Goal: Task Accomplishment & Management: Use online tool/utility

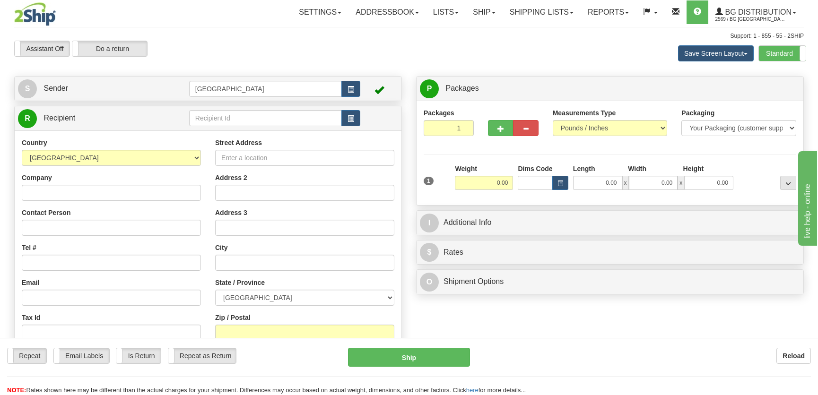
click at [411, 45] on div "Assistant On Assistant Off Do a return Do a return Previous Next Save Screen La…" at bounding box center [409, 54] width 804 height 26
click at [227, 124] on input "text" at bounding box center [265, 118] width 153 height 16
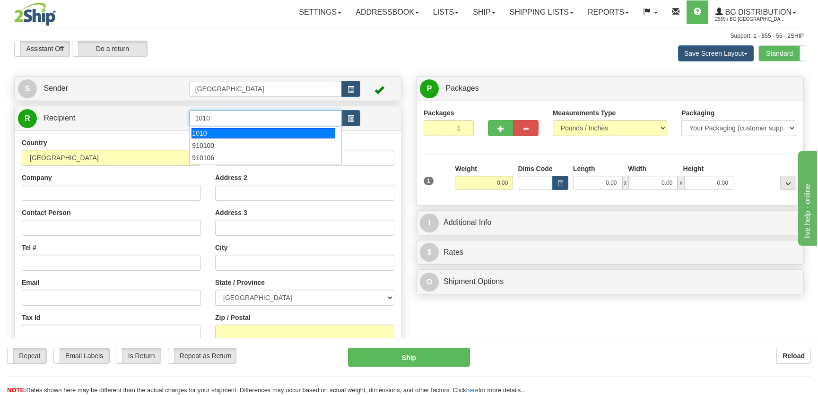
click at [239, 133] on div "1010" at bounding box center [263, 133] width 143 height 10
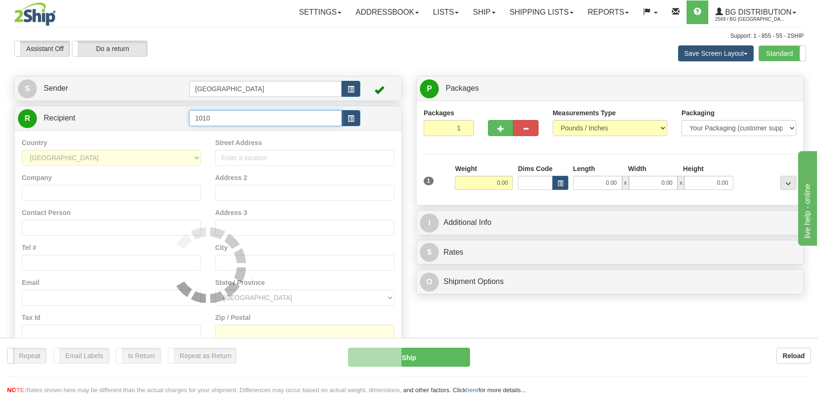
type input "1010"
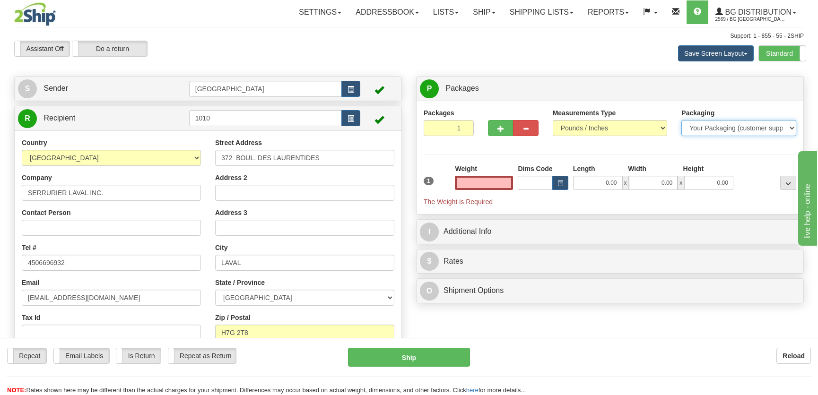
type input "0.00"
drag, startPoint x: 751, startPoint y: 126, endPoint x: 743, endPoint y: 135, distance: 12.1
click at [751, 126] on select "Your Packaging (customer supplied) Envelope (carrier supplied) Pack (carrier su…" at bounding box center [739, 128] width 115 height 16
select select "2"
click at [682, 120] on select "Your Packaging (customer supplied) Envelope (carrier supplied) Pack (carrier su…" at bounding box center [739, 128] width 115 height 16
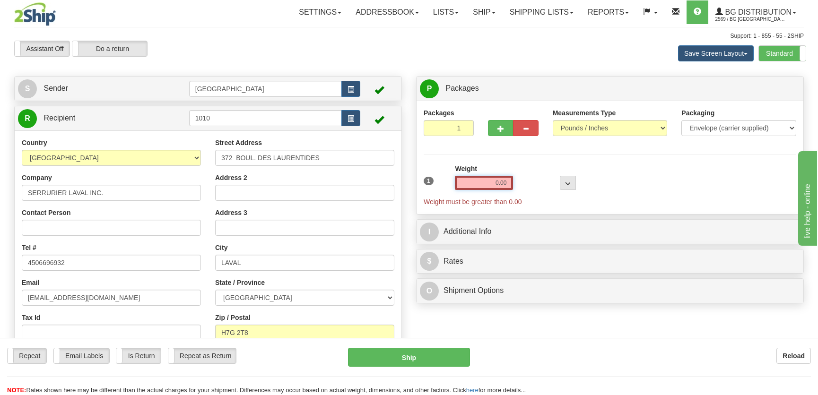
click at [503, 177] on input "0.00" at bounding box center [484, 183] width 58 height 14
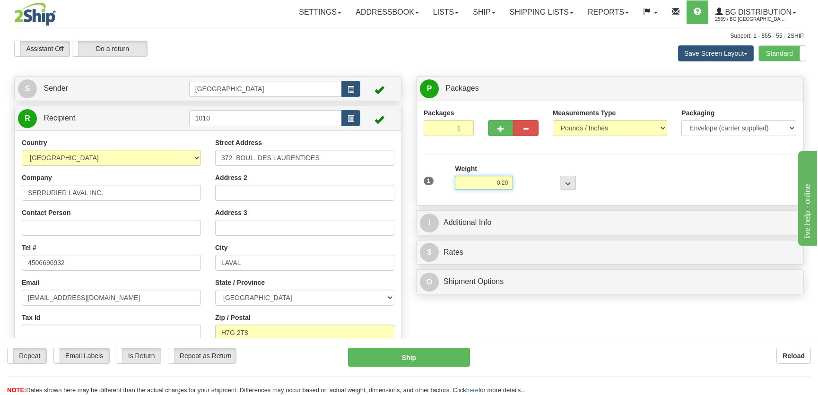
type input "0.20"
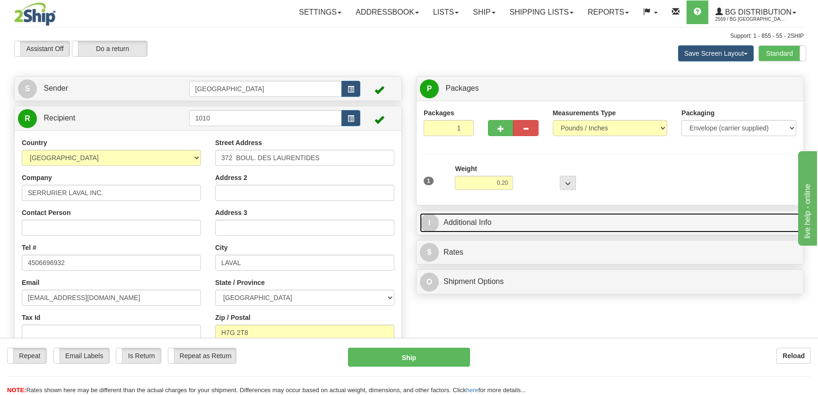
click at [539, 217] on link "I Additional Info" at bounding box center [610, 222] width 380 height 19
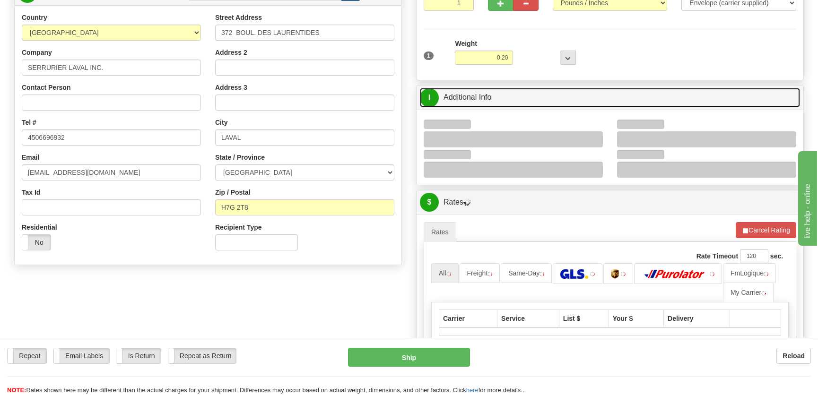
scroll to position [129, 0]
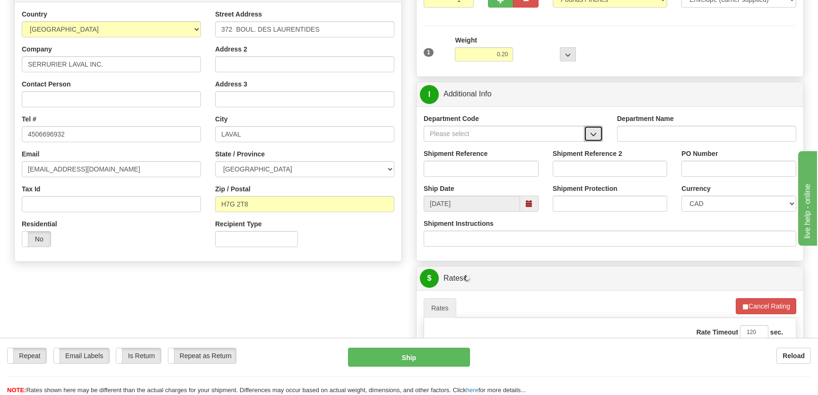
click at [596, 132] on span "button" at bounding box center [593, 135] width 7 height 6
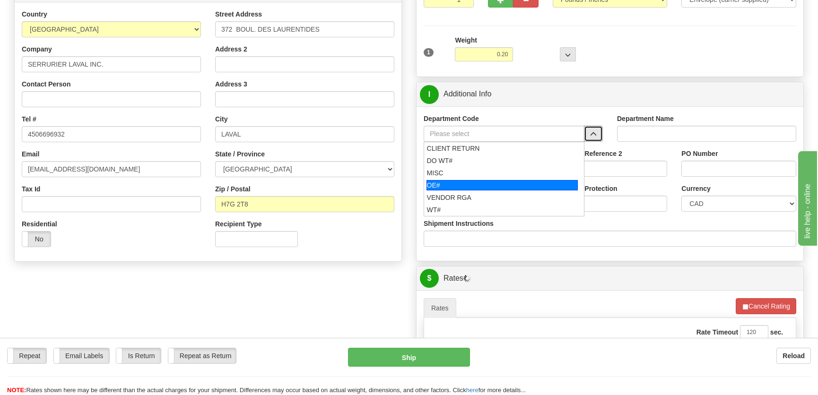
click at [484, 185] on div "OE#" at bounding box center [503, 185] width 152 height 10
type input "OE#"
type input "ORDERS"
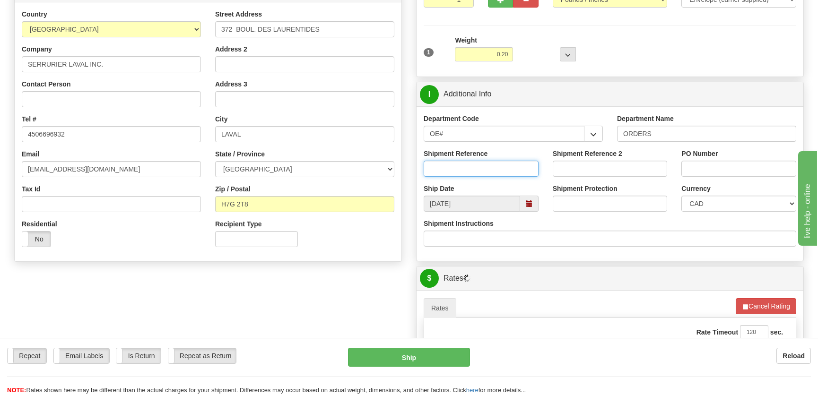
click at [492, 167] on input "Shipment Reference" at bounding box center [481, 169] width 115 height 16
type input "50321321-02"
click at [714, 173] on input "PO Number" at bounding box center [739, 169] width 115 height 16
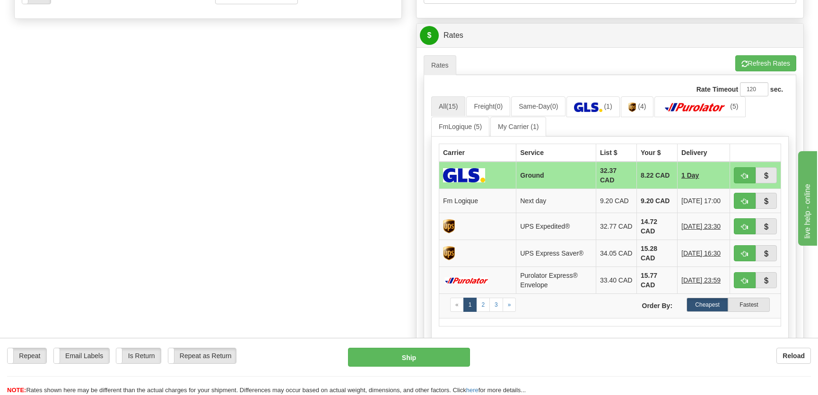
scroll to position [387, 0]
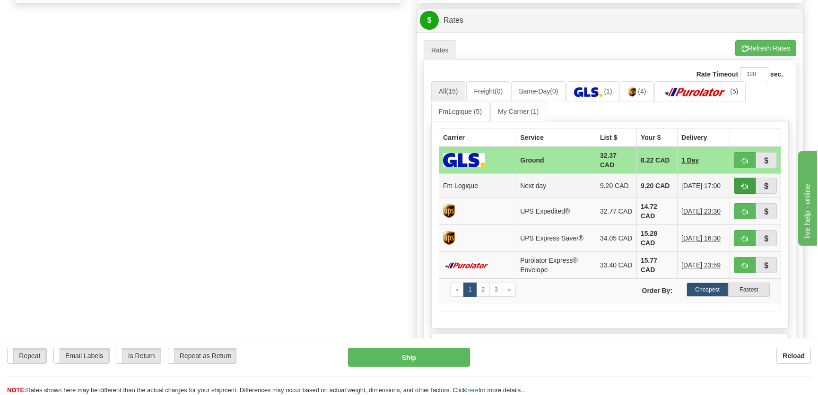
type input "."
click at [748, 181] on button "button" at bounding box center [745, 186] width 22 height 16
type input "jour"
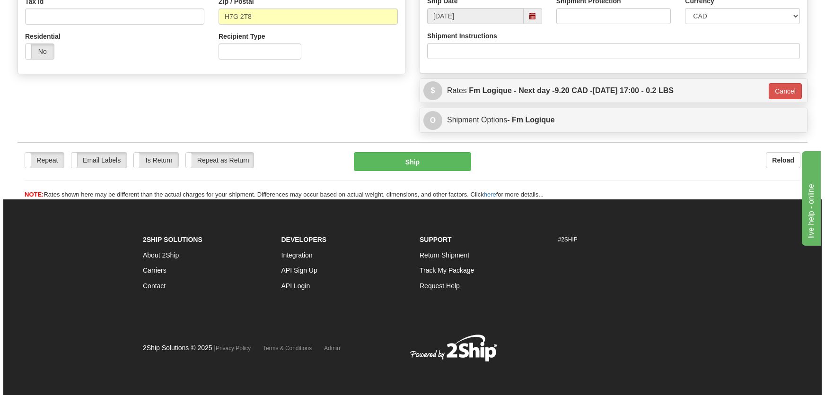
scroll to position [316, 0]
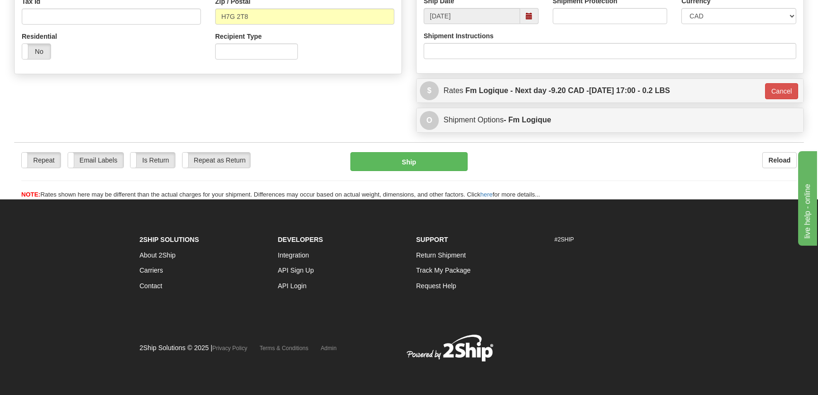
click at [447, 172] on div "Repeat Repeat Email Labels Email Labels Edit Is Return Is Return Repeat as Retu…" at bounding box center [409, 175] width 790 height 47
click at [443, 166] on button "Ship" at bounding box center [409, 161] width 117 height 19
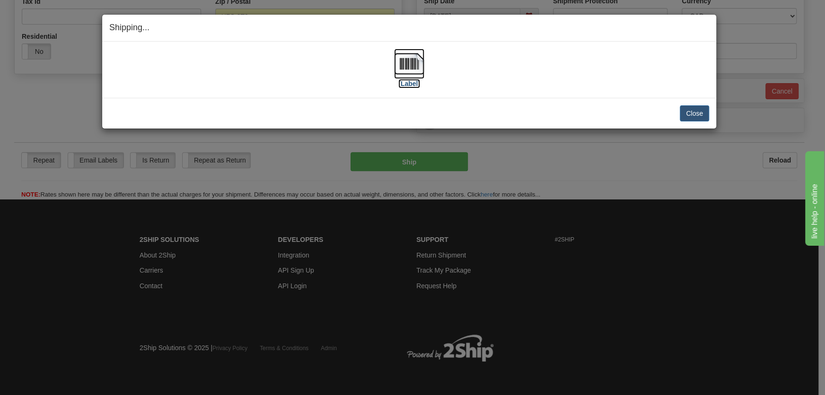
click at [410, 67] on img at bounding box center [409, 64] width 30 height 30
click at [687, 112] on button "Close" at bounding box center [694, 113] width 29 height 16
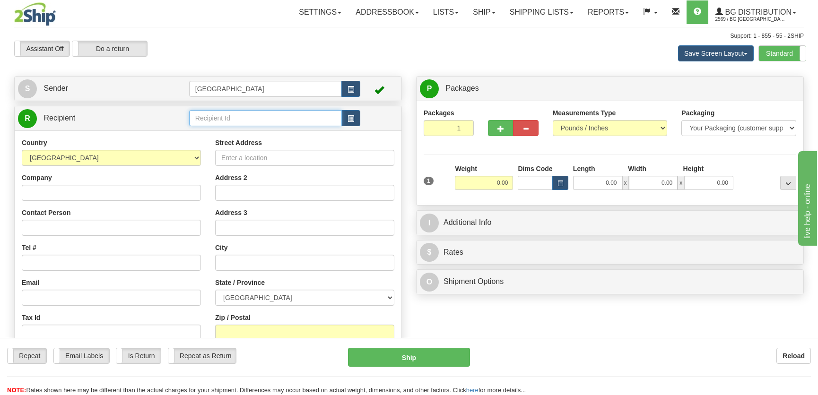
click at [240, 122] on input "text" at bounding box center [265, 118] width 153 height 16
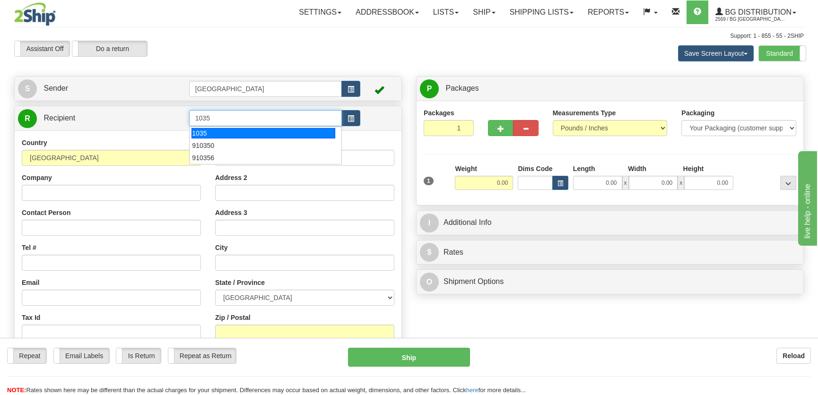
drag, startPoint x: 246, startPoint y: 131, endPoint x: 468, endPoint y: 129, distance: 221.9
click at [246, 131] on div "1035" at bounding box center [263, 133] width 143 height 10
type input "1035"
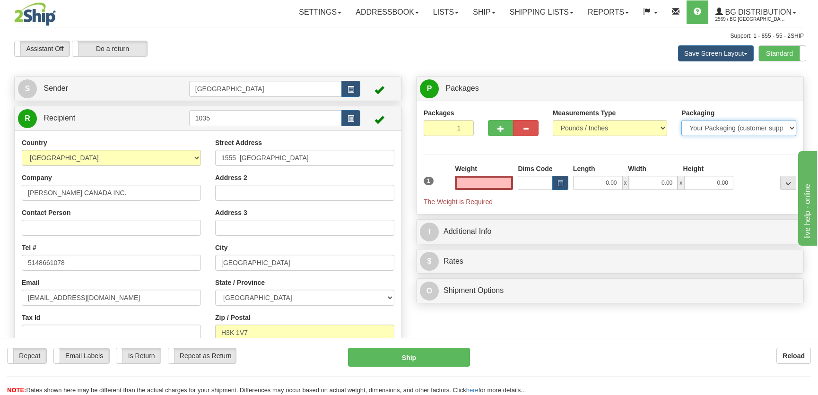
type input "0.00"
drag, startPoint x: 743, startPoint y: 130, endPoint x: 739, endPoint y: 135, distance: 6.4
click at [743, 130] on select "Your Packaging (customer supplied) Envelope (carrier supplied) Pack (carrier su…" at bounding box center [739, 128] width 115 height 16
select select "2"
click at [682, 120] on select "Your Packaging (customer supplied) Envelope (carrier supplied) Pack (carrier su…" at bounding box center [739, 128] width 115 height 16
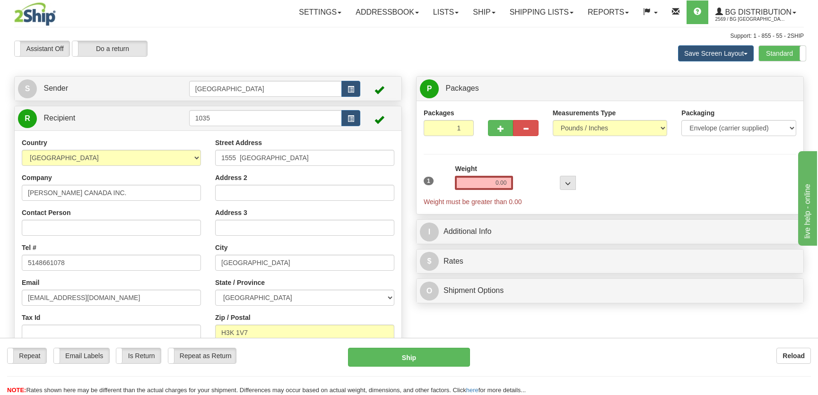
click at [489, 175] on div "Weight 0.00" at bounding box center [484, 177] width 58 height 26
click at [439, 184] on div "1" at bounding box center [436, 174] width 31 height 21
click at [477, 184] on input "0.00" at bounding box center [484, 183] width 58 height 14
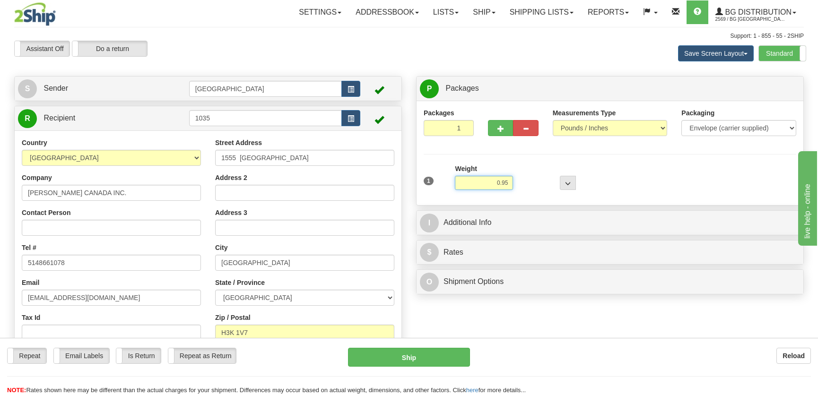
type input "0.95"
click at [553, 209] on div "P Packages 1 Packages - Weight: 0.00 Lbs Shipment Level Shipm. Package Level Pa…" at bounding box center [610, 187] width 402 height 223
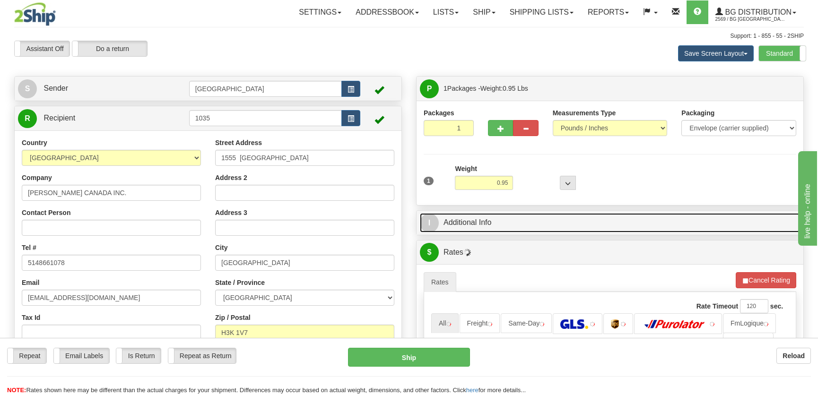
click at [562, 229] on link "I Additional Info" at bounding box center [610, 222] width 380 height 19
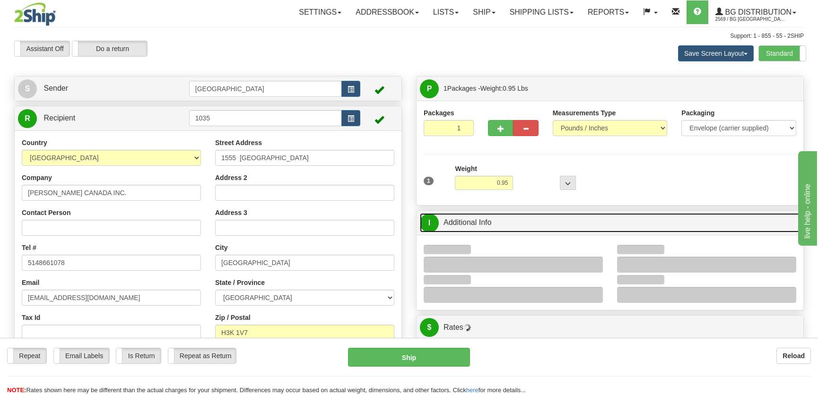
scroll to position [172, 0]
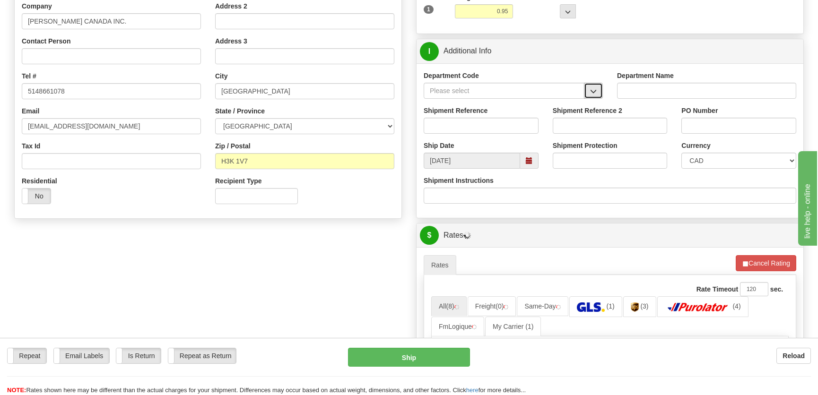
click at [588, 91] on button "button" at bounding box center [593, 91] width 19 height 16
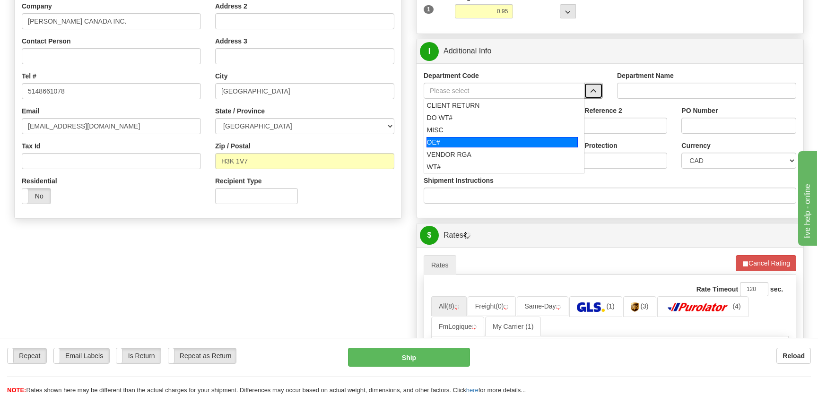
click at [504, 142] on div "OE#" at bounding box center [503, 142] width 152 height 10
type input "OE#"
type input "ORDERS"
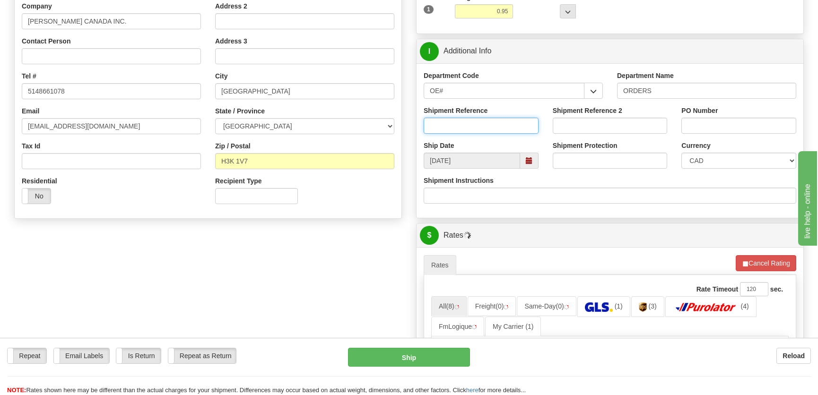
click at [505, 126] on input "Shipment Reference" at bounding box center [481, 126] width 115 height 16
type input "50312995-01"
click at [721, 120] on input "PO Number" at bounding box center [739, 126] width 115 height 16
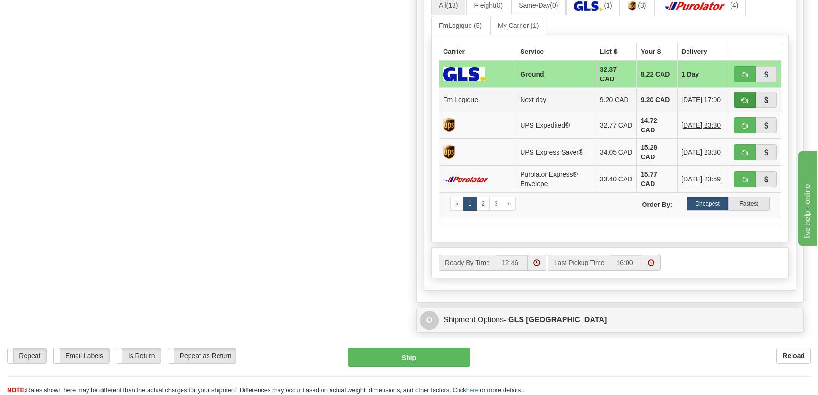
type input "."
click at [737, 99] on button "button" at bounding box center [745, 100] width 22 height 16
type input "jour"
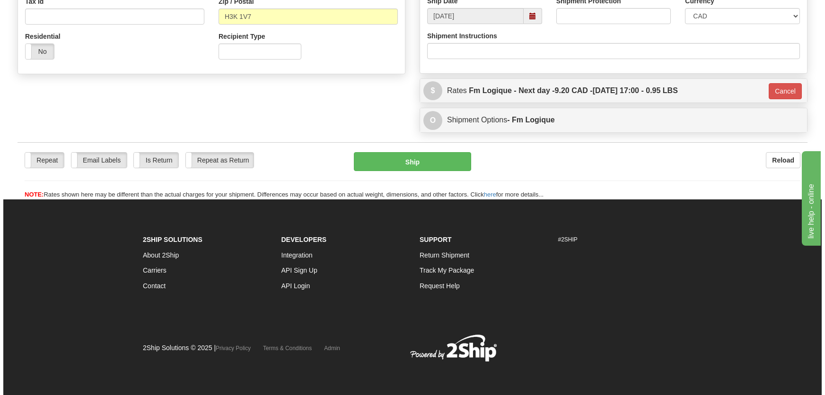
scroll to position [316, 0]
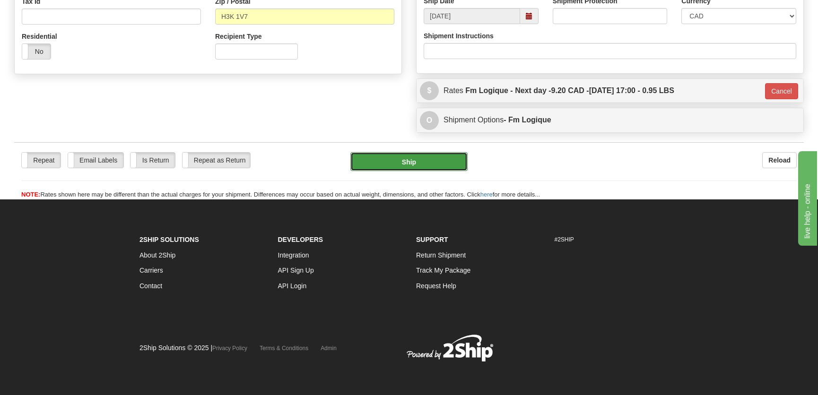
click at [427, 156] on button "Ship" at bounding box center [409, 161] width 117 height 19
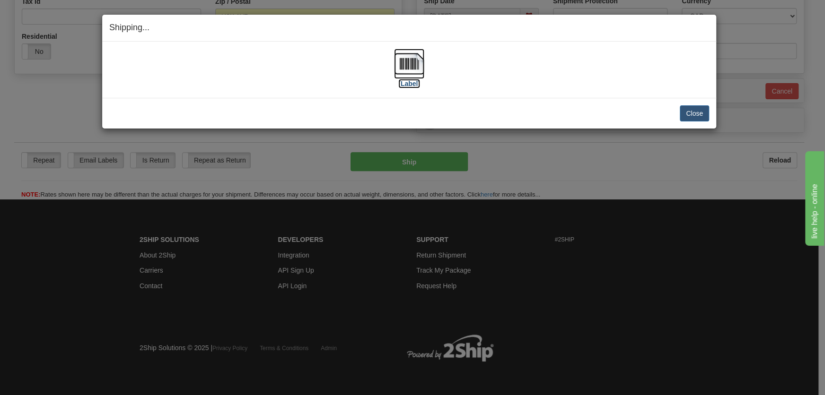
click at [421, 64] on img at bounding box center [409, 64] width 30 height 30
click at [694, 105] on button "Close" at bounding box center [694, 113] width 29 height 16
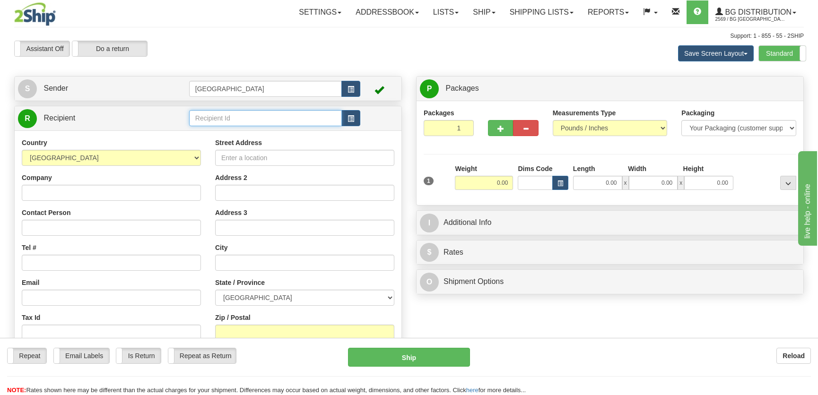
click at [221, 117] on input "text" at bounding box center [265, 118] width 153 height 16
click at [227, 129] on div "1055" at bounding box center [263, 133] width 142 height 9
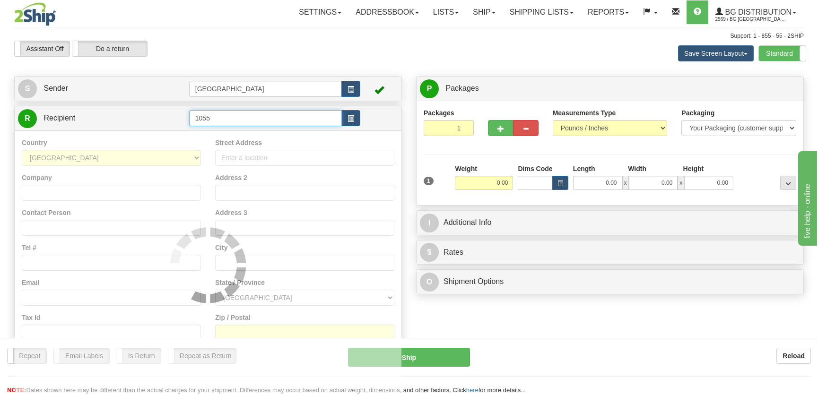
type input "1055"
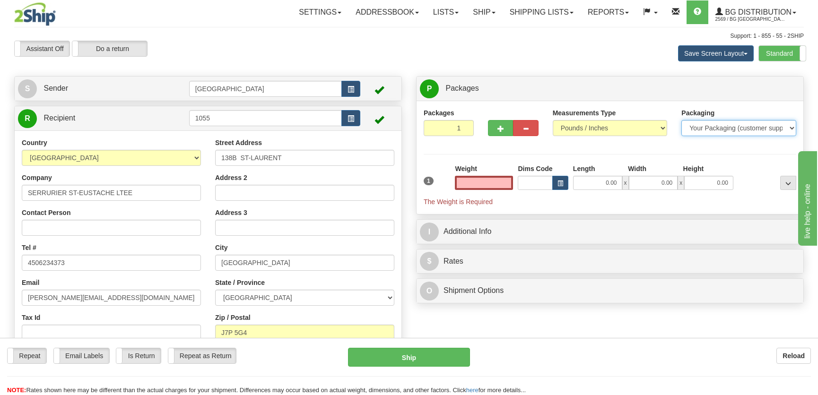
type input "0.00"
drag, startPoint x: 693, startPoint y: 123, endPoint x: 695, endPoint y: 133, distance: 10.8
click at [693, 123] on select "Your Packaging (customer supplied) Envelope (carrier supplied) Pack (carrier su…" at bounding box center [739, 128] width 115 height 16
select select "2"
click at [682, 120] on select "Your Packaging (customer supplied) Envelope (carrier supplied) Pack (carrier su…" at bounding box center [739, 128] width 115 height 16
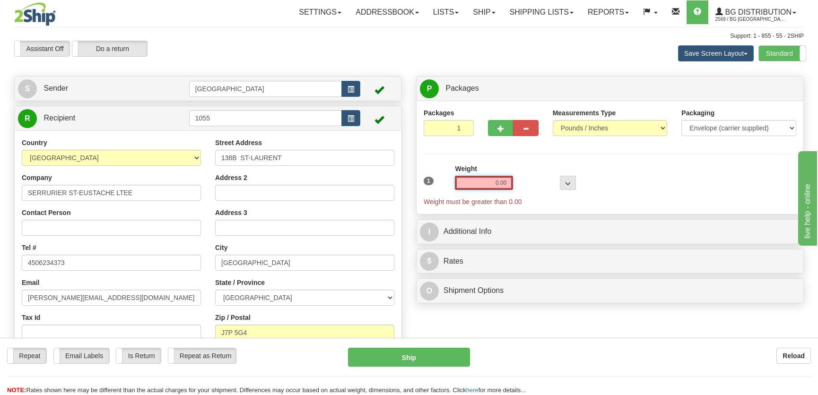
click at [511, 183] on input "0.00" at bounding box center [484, 183] width 58 height 14
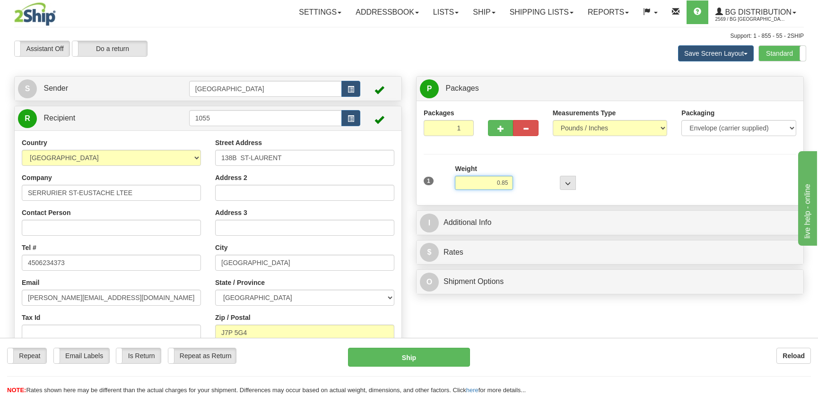
type input "0.85"
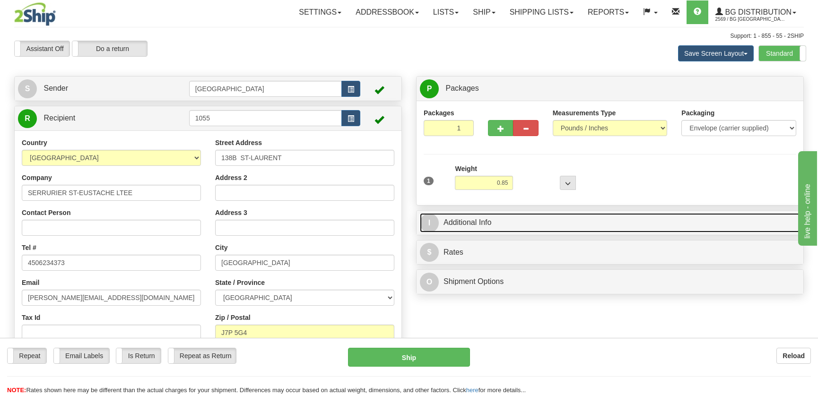
click at [561, 219] on link "I Additional Info" at bounding box center [610, 222] width 380 height 19
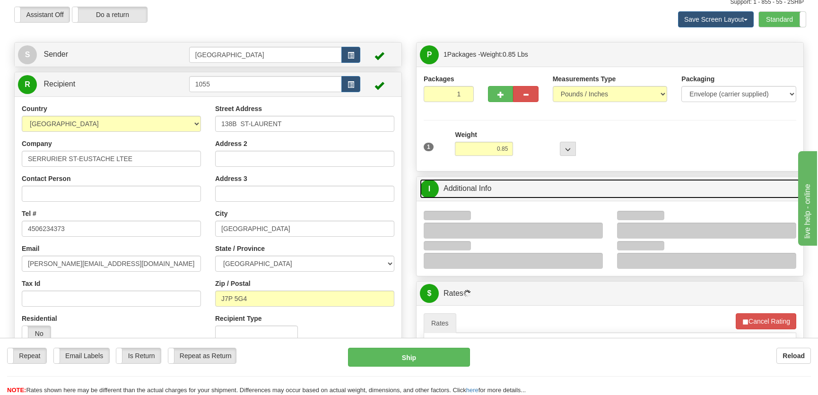
scroll to position [129, 0]
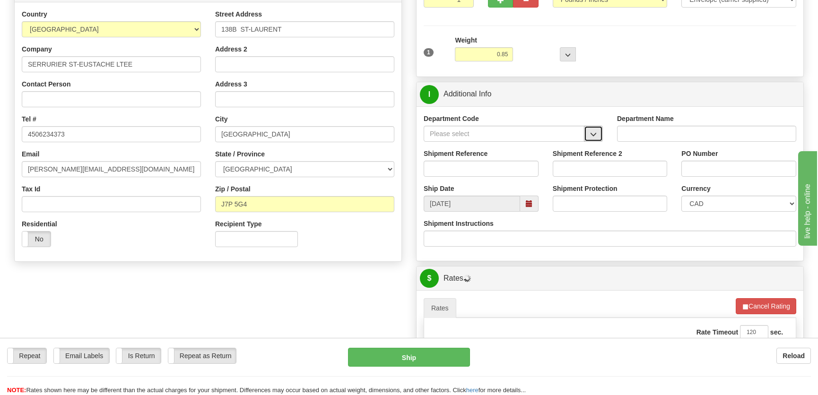
click at [599, 130] on button "button" at bounding box center [593, 134] width 19 height 16
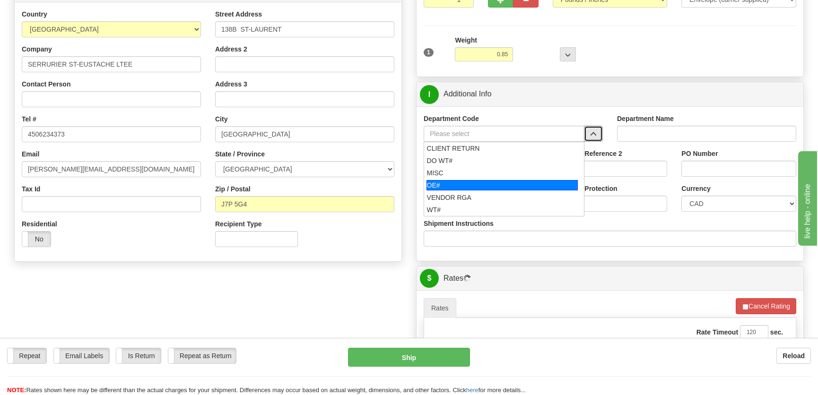
click at [481, 181] on div "OE#" at bounding box center [503, 185] width 152 height 10
type input "OE#"
type input "ORDERS"
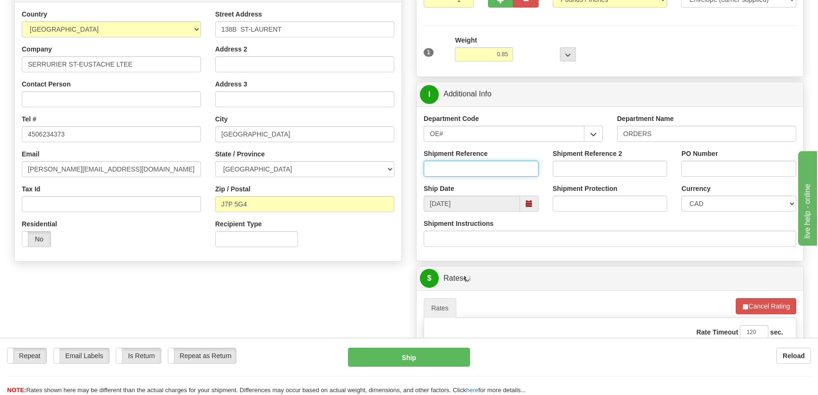
click at [482, 170] on input "Shipment Reference" at bounding box center [481, 169] width 115 height 16
type input "50321246-00"
click at [720, 167] on input "PO Number" at bounding box center [739, 169] width 115 height 16
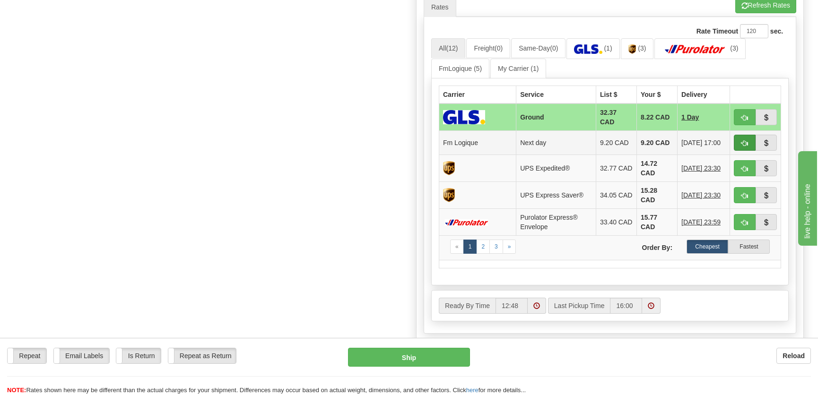
type input "."
click at [745, 142] on span "button" at bounding box center [745, 143] width 7 height 6
type input "jour"
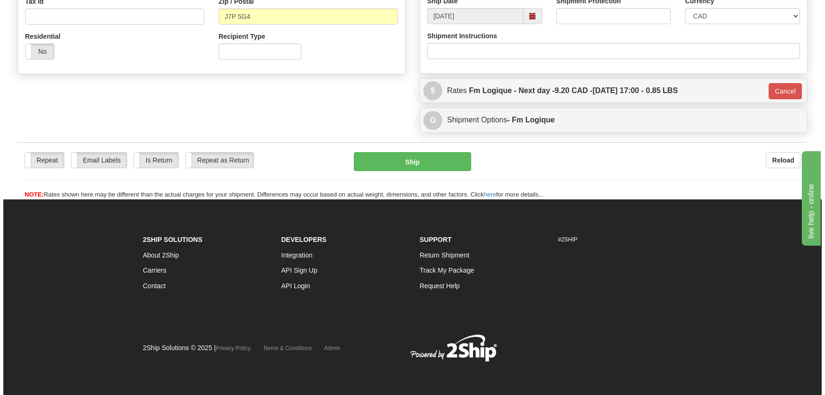
scroll to position [316, 0]
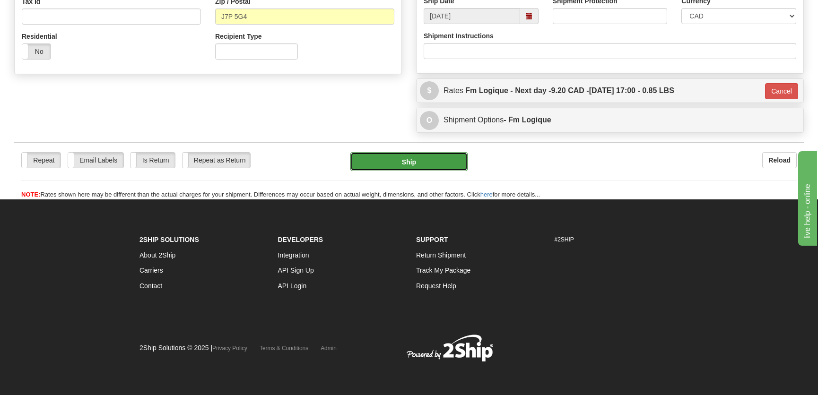
click at [425, 156] on button "Ship" at bounding box center [409, 161] width 117 height 19
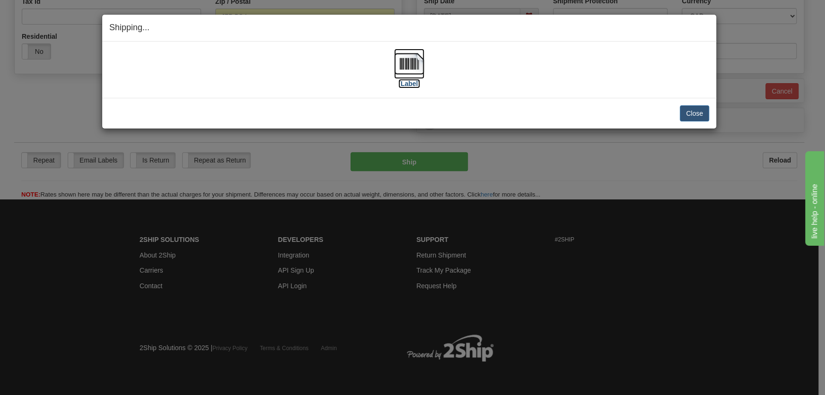
click at [406, 66] on img at bounding box center [409, 64] width 30 height 30
click at [697, 113] on button "Close" at bounding box center [694, 113] width 29 height 16
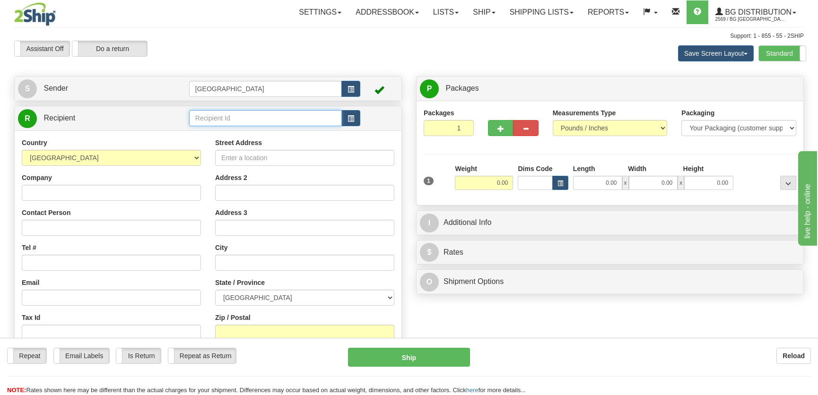
click at [234, 119] on input "text" at bounding box center [265, 118] width 153 height 16
click at [247, 149] on div "1032" at bounding box center [263, 145] width 143 height 10
type input "1032"
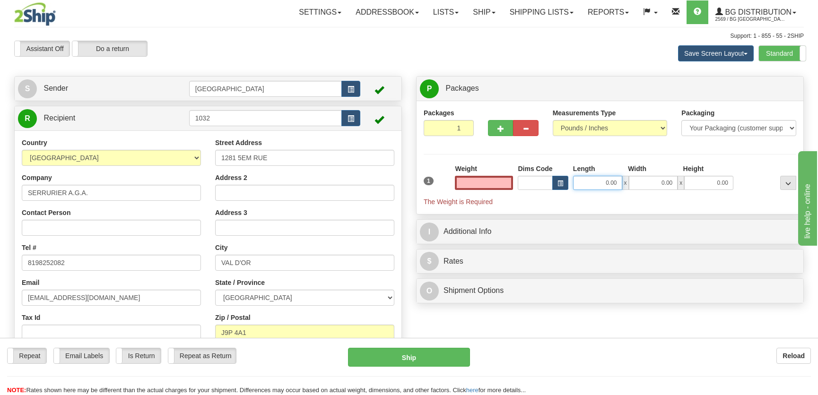
type input "0.00"
click at [605, 185] on input "0.00" at bounding box center [597, 183] width 49 height 14
type input "8.00"
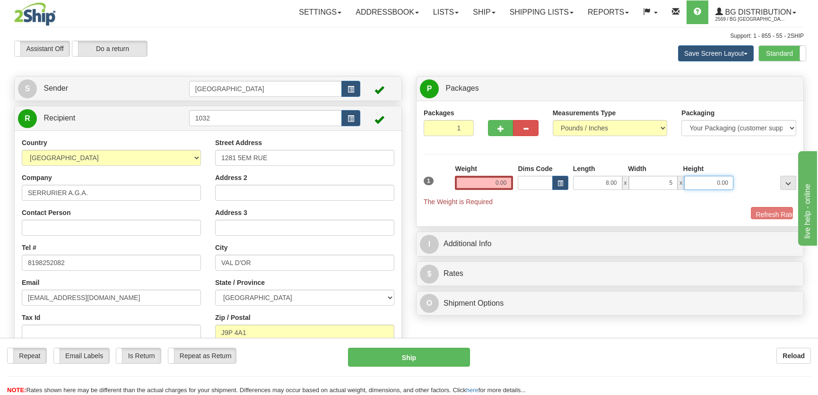
type input "5.00"
drag, startPoint x: 525, startPoint y: 184, endPoint x: 515, endPoint y: 187, distance: 10.2
click at [520, 186] on input "Dims Code" at bounding box center [535, 183] width 35 height 14
click at [515, 187] on div "Weight 0.00" at bounding box center [484, 180] width 63 height 33
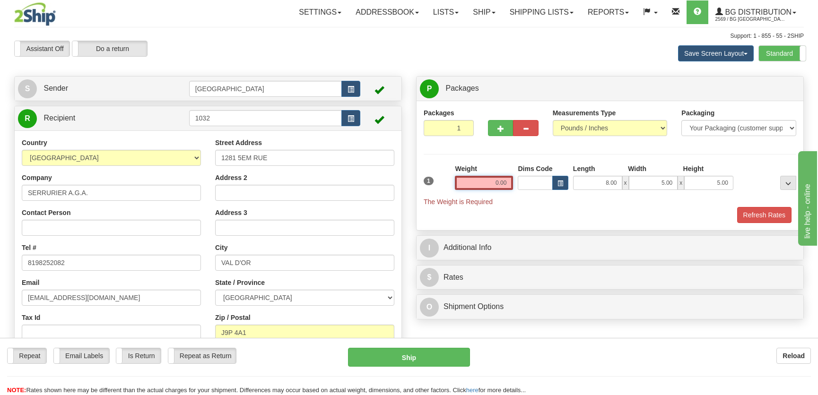
click at [507, 184] on input "0.00" at bounding box center [484, 183] width 58 height 14
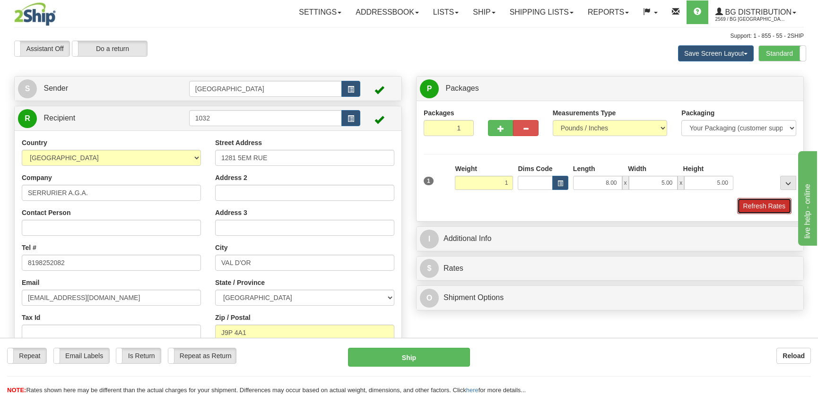
click at [752, 206] on button "Refresh Rates" at bounding box center [764, 206] width 54 height 16
type input "1.00"
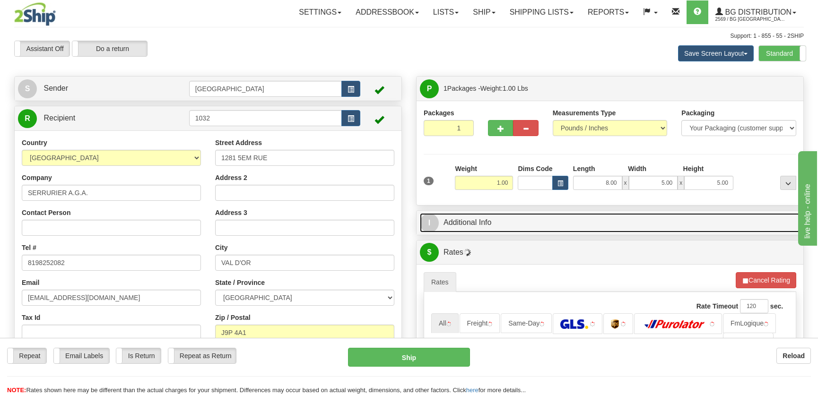
click at [672, 224] on link "I Additional Info" at bounding box center [610, 222] width 380 height 19
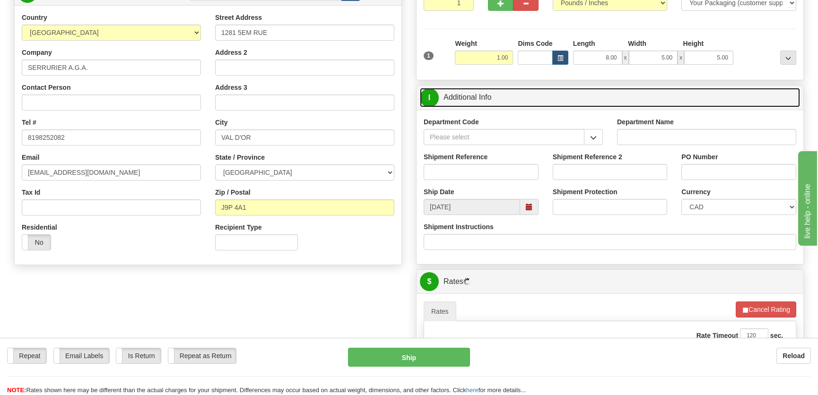
scroll to position [129, 0]
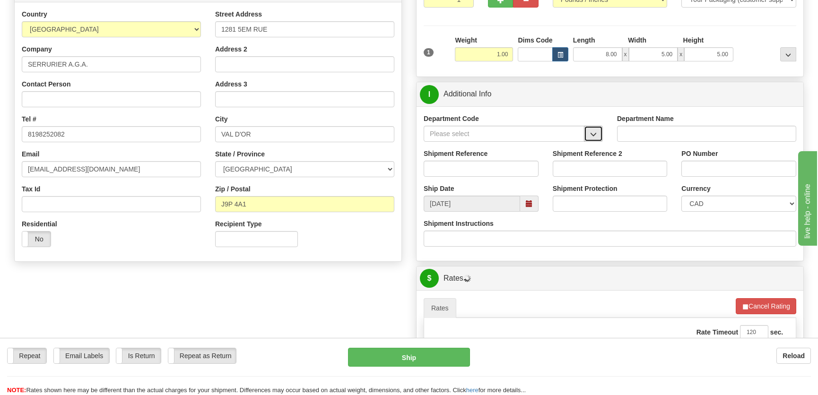
click at [597, 128] on button "button" at bounding box center [593, 134] width 19 height 16
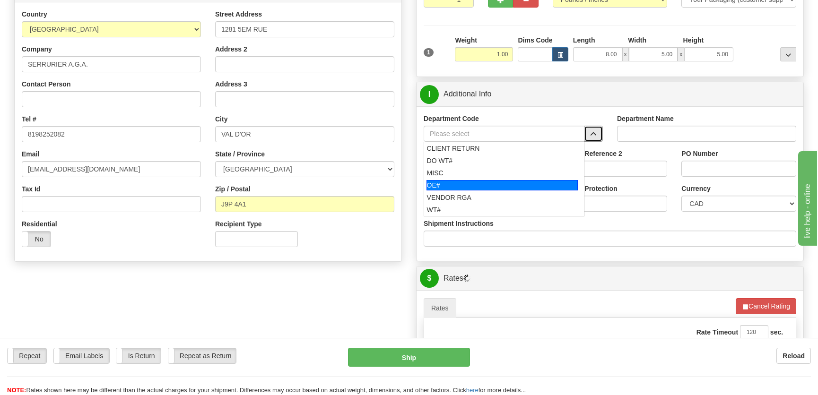
click at [463, 186] on div "OE#" at bounding box center [503, 185] width 152 height 10
type input "OE#"
type input "ORDERS"
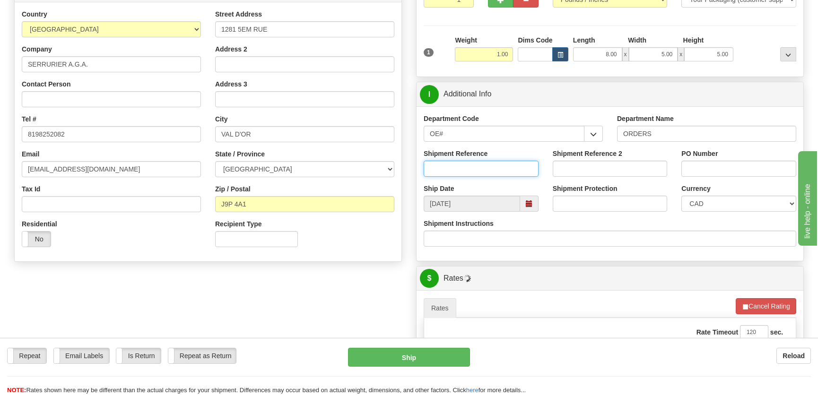
click at [470, 173] on input "Shipment Reference" at bounding box center [481, 169] width 115 height 16
type input "50309851-00"
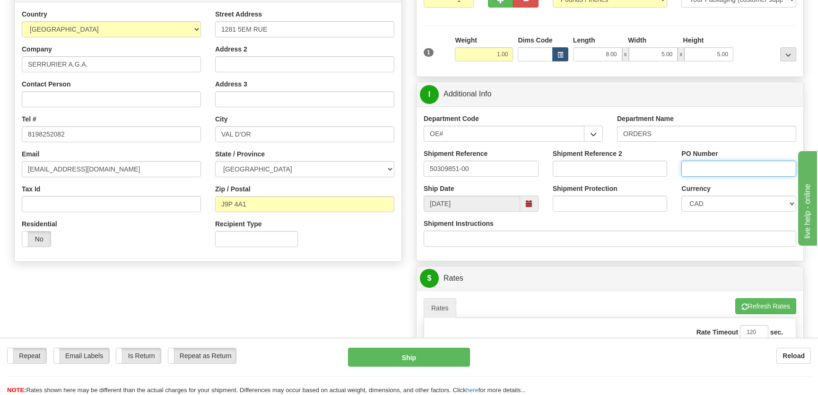
click at [698, 166] on input "PO Number" at bounding box center [739, 169] width 115 height 16
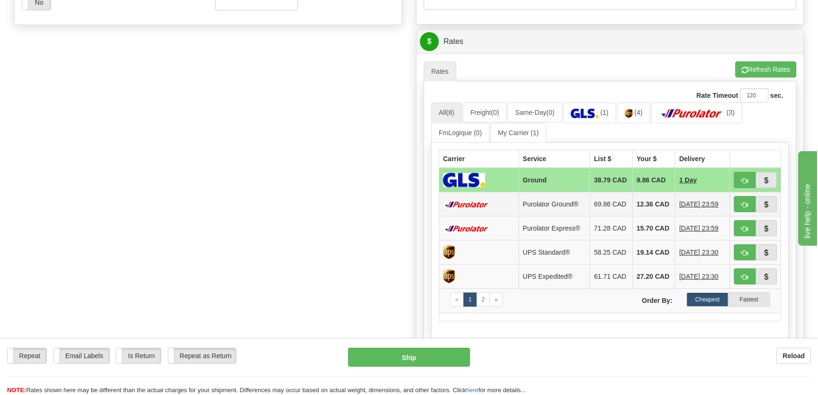
scroll to position [430, 0]
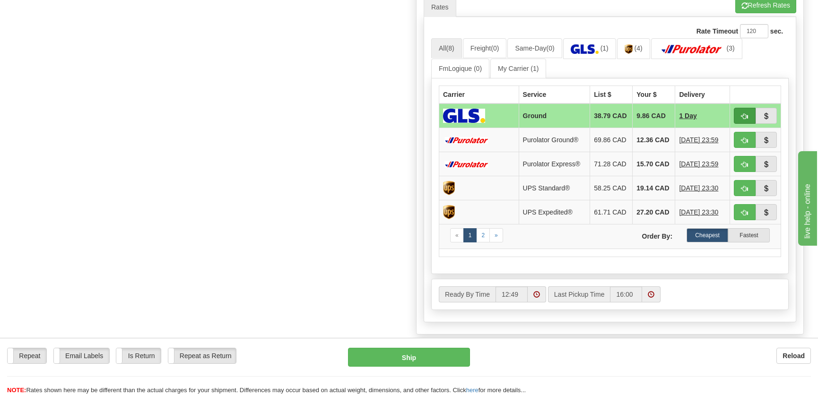
type input "."
click at [741, 118] on button "button" at bounding box center [745, 116] width 22 height 16
type input "1"
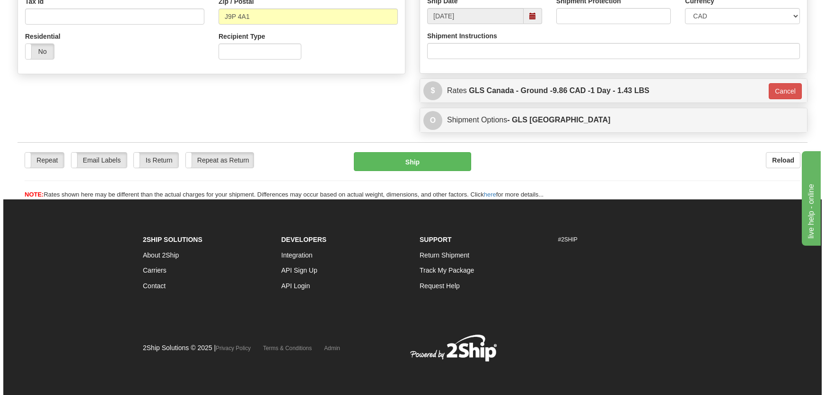
scroll to position [316, 0]
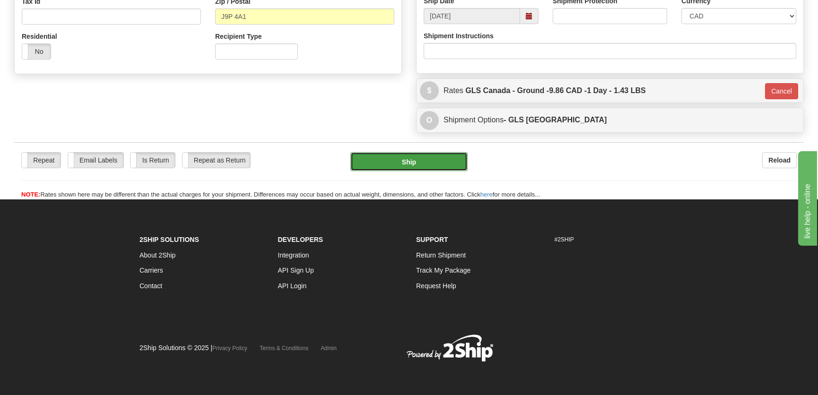
click at [425, 155] on button "Ship" at bounding box center [409, 161] width 117 height 19
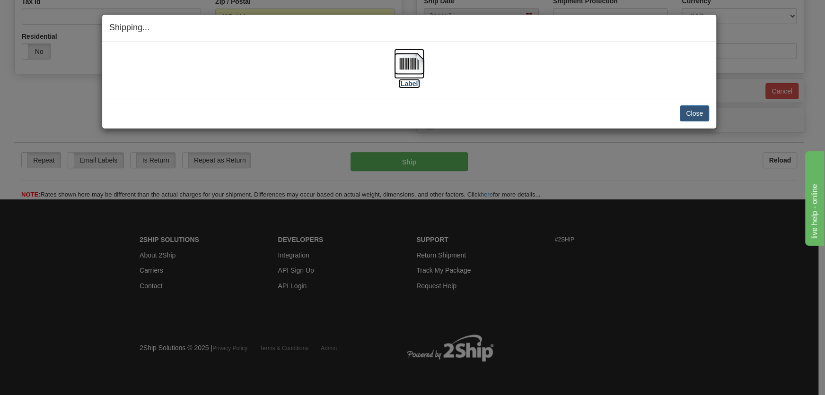
click at [412, 82] on label "[Label]" at bounding box center [409, 83] width 22 height 9
click at [693, 112] on button "Close" at bounding box center [694, 113] width 29 height 16
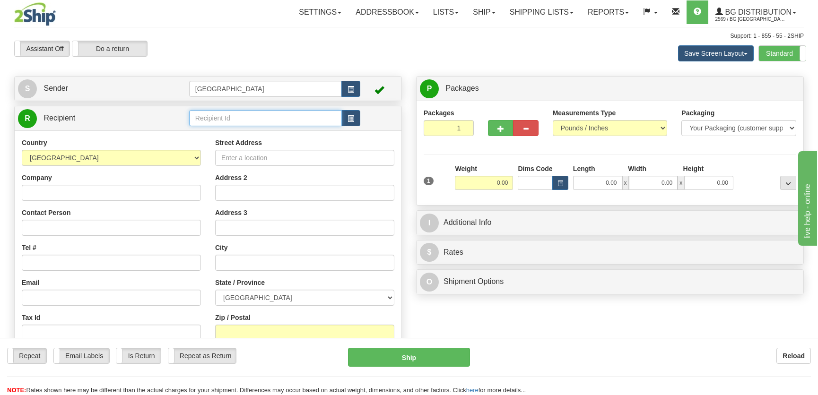
click at [257, 118] on input "text" at bounding box center [265, 118] width 153 height 16
click at [251, 132] on div "1186" at bounding box center [263, 133] width 143 height 10
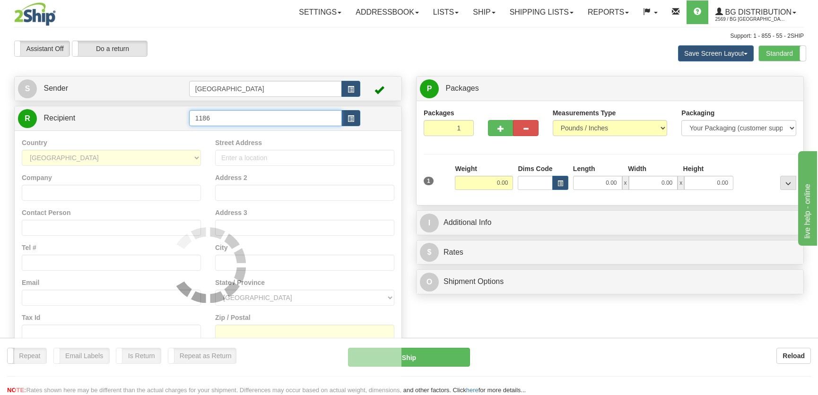
type input "1186"
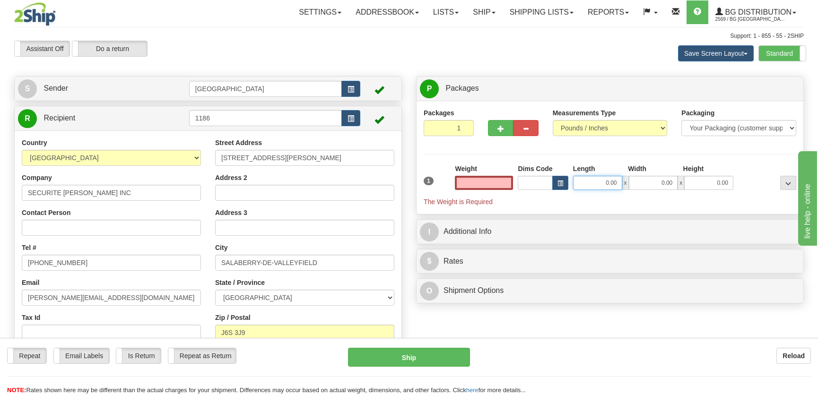
type input "0.00"
click at [592, 180] on input "0.00" at bounding box center [597, 183] width 49 height 14
type input "12.00"
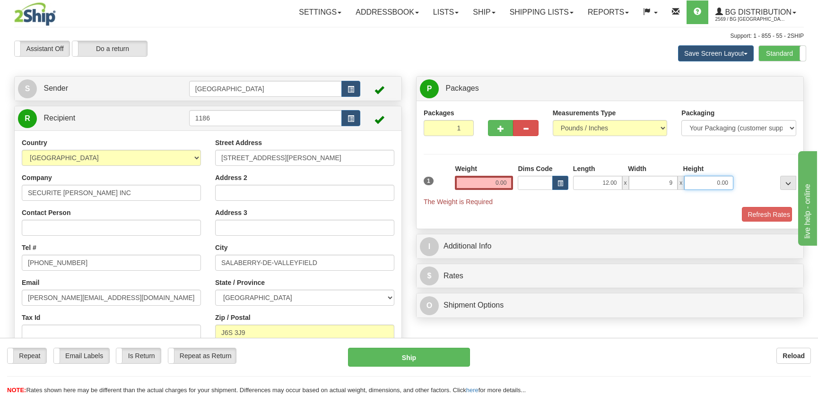
type input "9.00"
type input "8.00"
click at [480, 181] on input "0.00" at bounding box center [484, 183] width 58 height 14
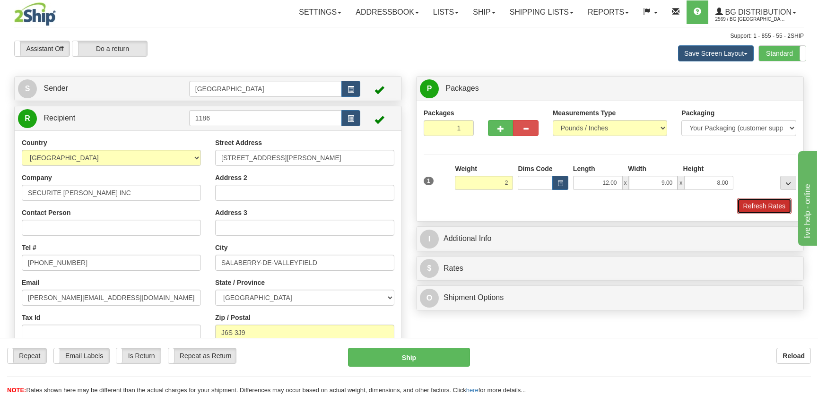
click at [748, 204] on button "Refresh Rates" at bounding box center [764, 206] width 54 height 16
type input "2.00"
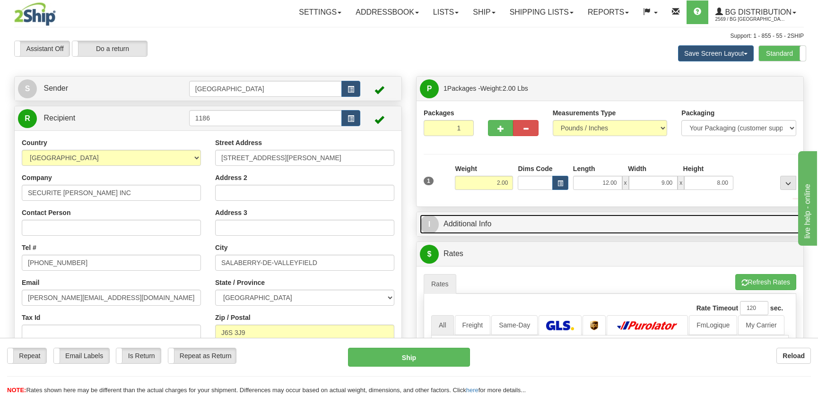
click at [709, 223] on link "I Additional Info" at bounding box center [610, 224] width 380 height 19
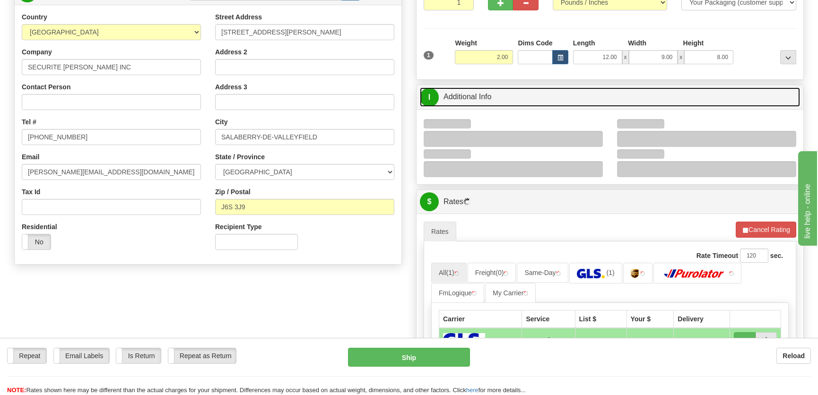
scroll to position [172, 0]
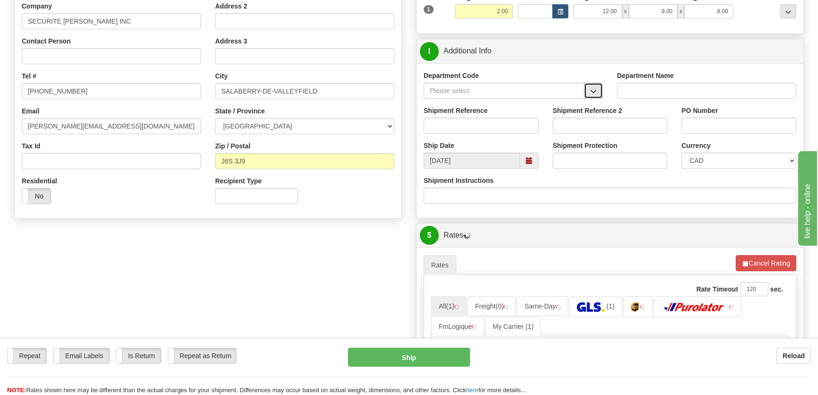
click at [596, 94] on span "button" at bounding box center [593, 91] width 7 height 6
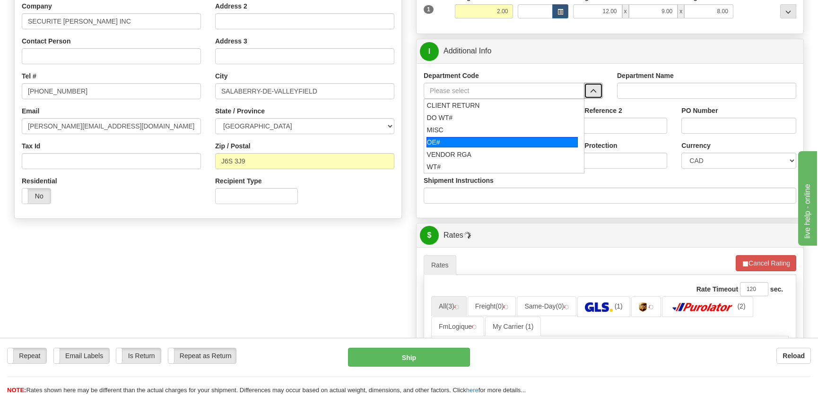
click at [484, 144] on div "OE#" at bounding box center [503, 142] width 152 height 10
type input "OE#"
type input "ORDERS"
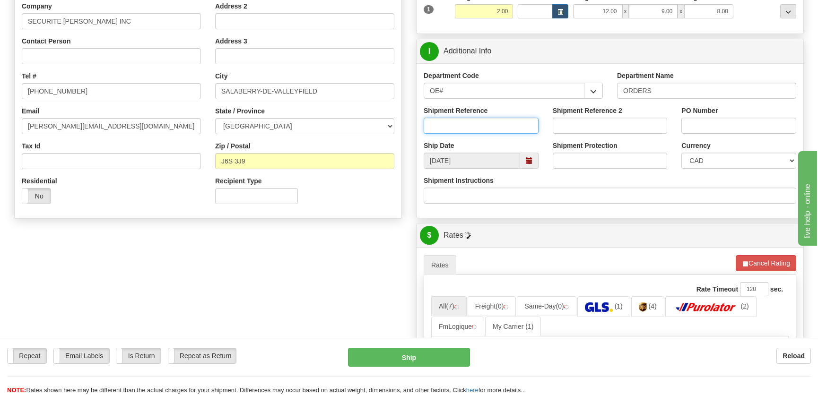
click at [488, 122] on input "Shipment Reference" at bounding box center [481, 126] width 115 height 16
type input "50321801-06"
click at [729, 123] on input "PO Number" at bounding box center [739, 126] width 115 height 16
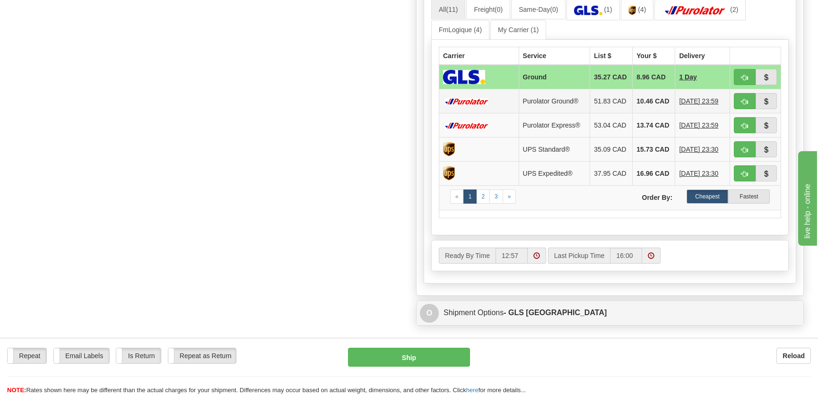
scroll to position [473, 0]
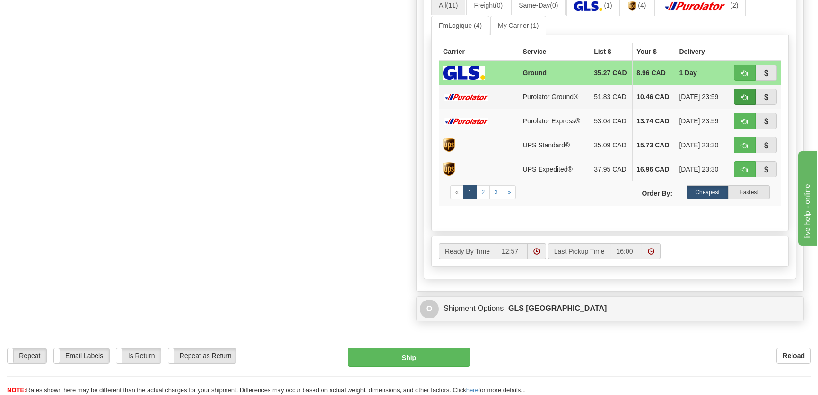
type input "."
click at [745, 99] on span "button" at bounding box center [745, 98] width 7 height 6
type input "260"
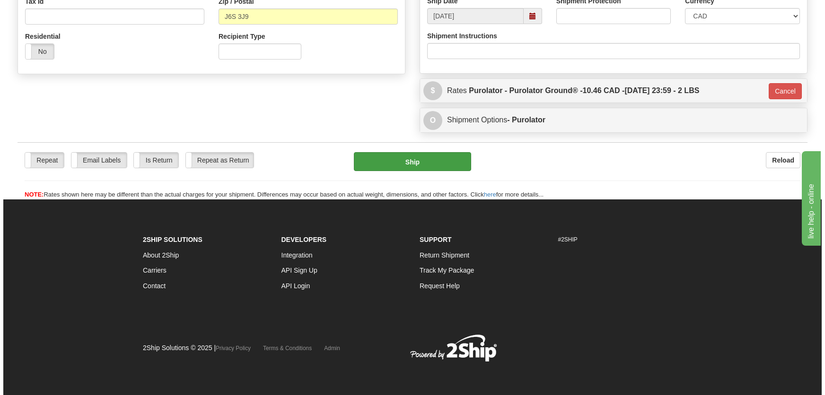
scroll to position [316, 0]
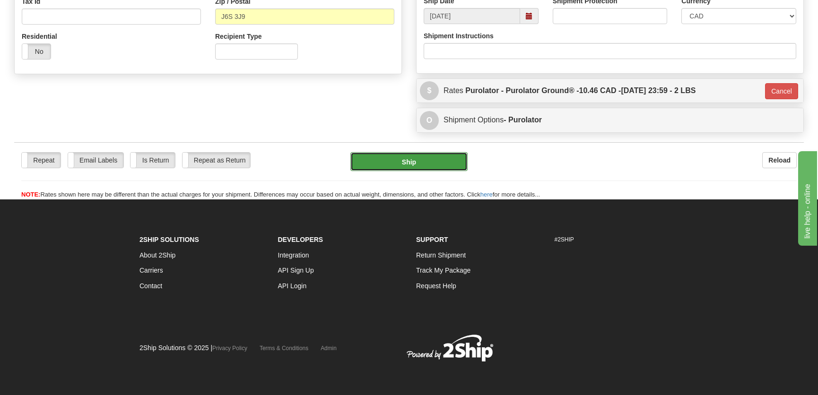
click at [413, 157] on button "Ship" at bounding box center [409, 161] width 117 height 19
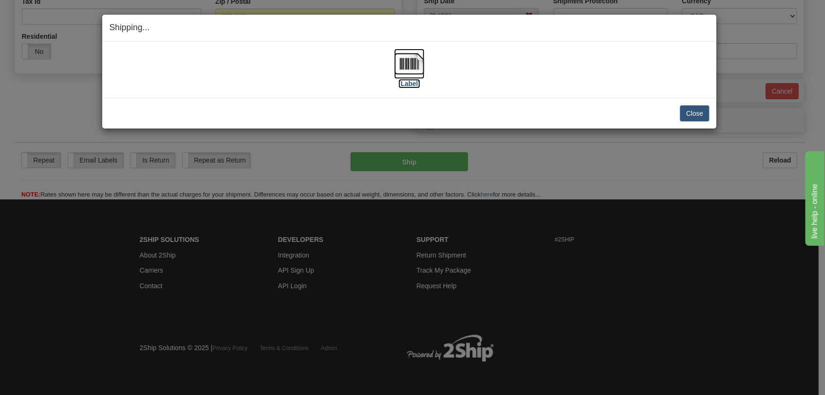
click at [402, 55] on img at bounding box center [409, 64] width 30 height 30
click at [690, 119] on button "Close" at bounding box center [694, 113] width 29 height 16
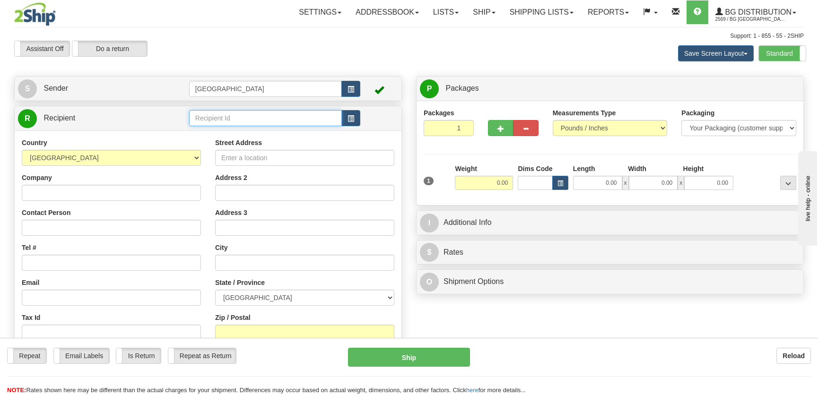
click at [256, 113] on input "text" at bounding box center [265, 118] width 153 height 16
click at [270, 129] on div "1003" at bounding box center [263, 133] width 142 height 9
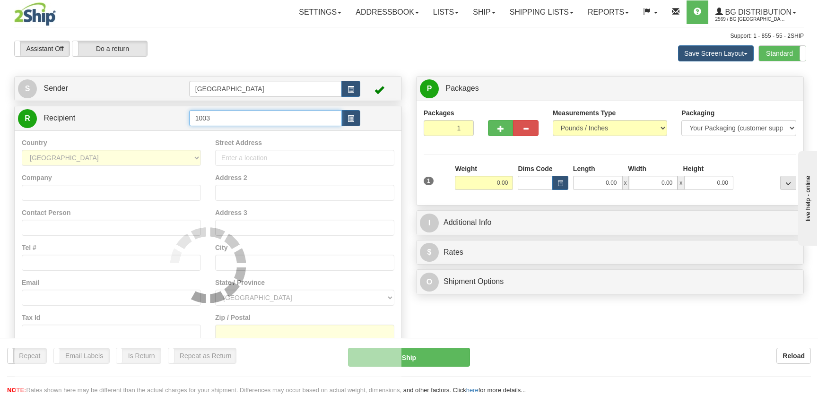
type input "1003"
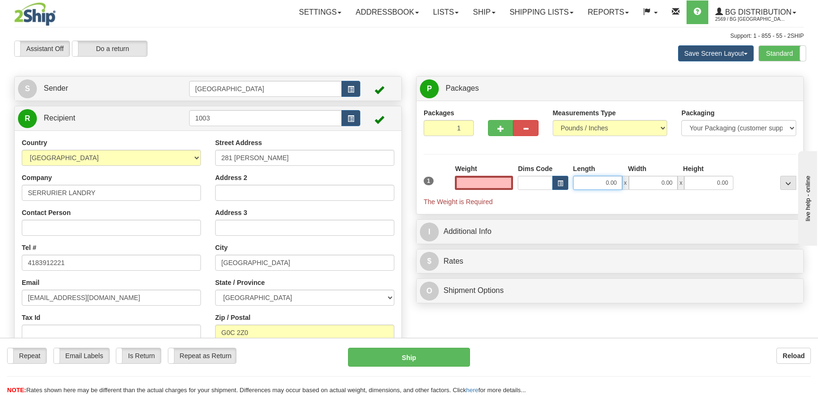
type input "0.00"
click at [595, 182] on input "0.00" at bounding box center [597, 183] width 49 height 14
type input "12.00"
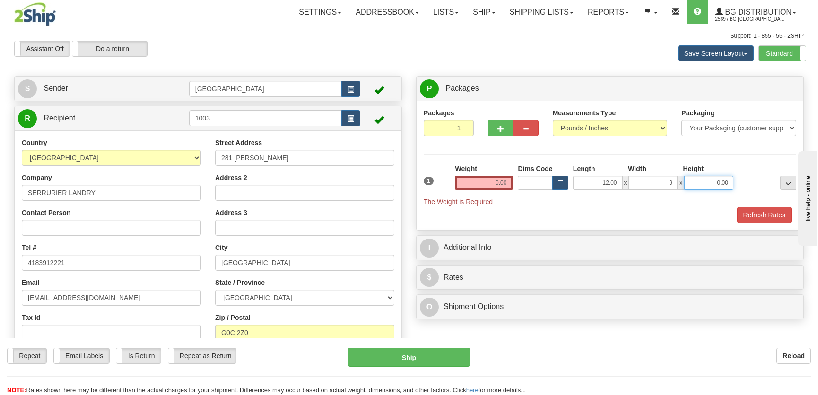
type input "9.00"
type input "8.00"
click at [481, 178] on input "0.00" at bounding box center [484, 183] width 58 height 14
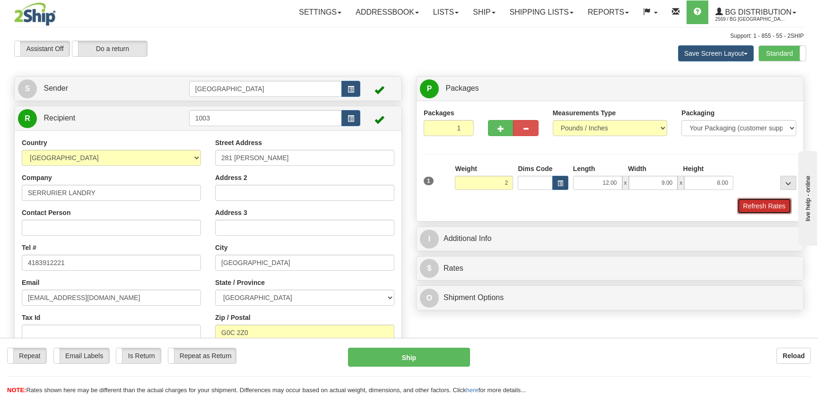
type input "2.00"
click at [759, 200] on button "Refresh Rates" at bounding box center [764, 206] width 54 height 16
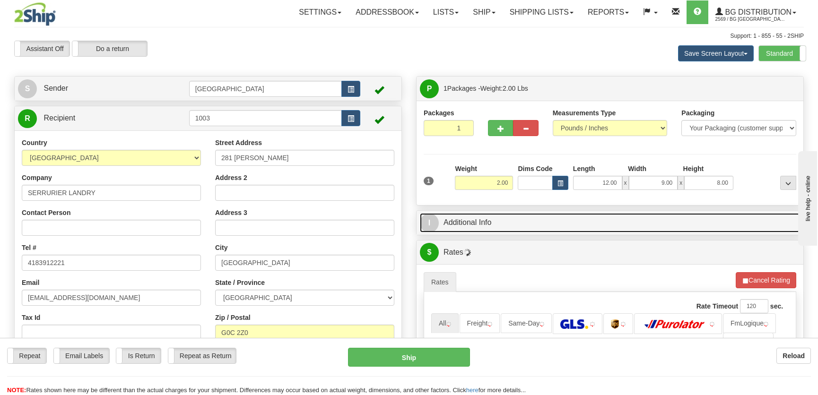
click at [729, 224] on link "I Additional Info" at bounding box center [610, 222] width 380 height 19
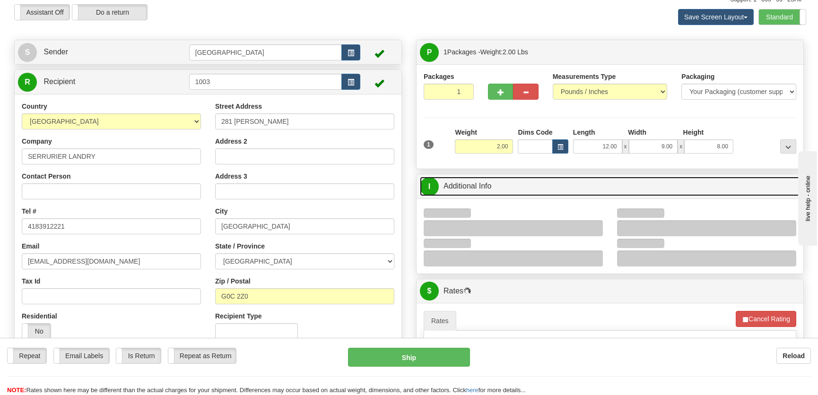
scroll to position [86, 0]
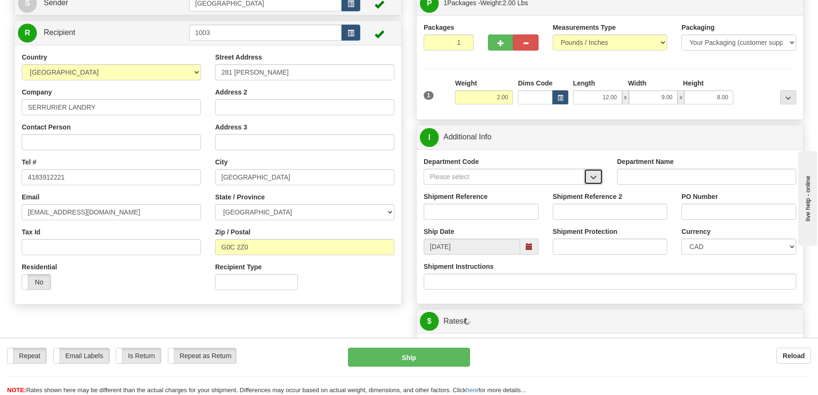
click at [593, 172] on button "button" at bounding box center [593, 177] width 19 height 16
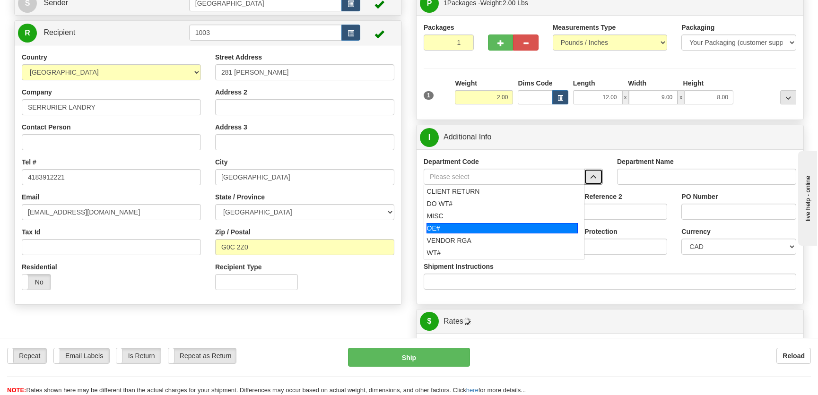
click at [461, 223] on div "OE#" at bounding box center [503, 228] width 152 height 10
type input "OE#"
type input "ORDERS"
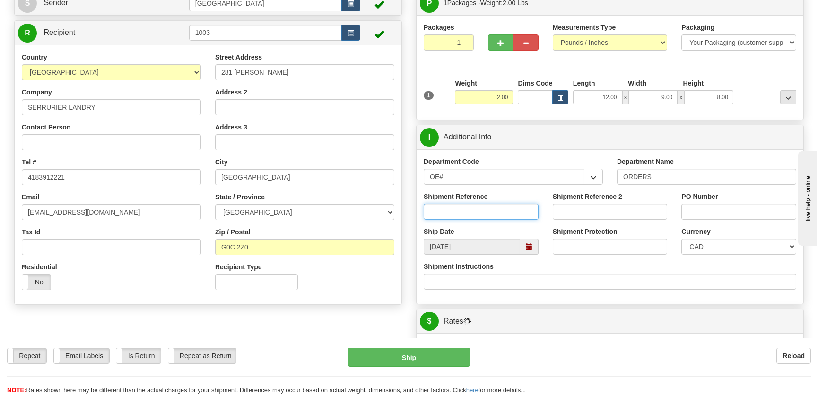
click at [467, 213] on input "Shipment Reference" at bounding box center [481, 212] width 115 height 16
type input "50321927-01"
click at [735, 199] on div "PO Number" at bounding box center [739, 206] width 115 height 28
click at [734, 220] on div "PO Number" at bounding box center [739, 209] width 129 height 35
click at [731, 213] on input "PO Number" at bounding box center [739, 212] width 115 height 16
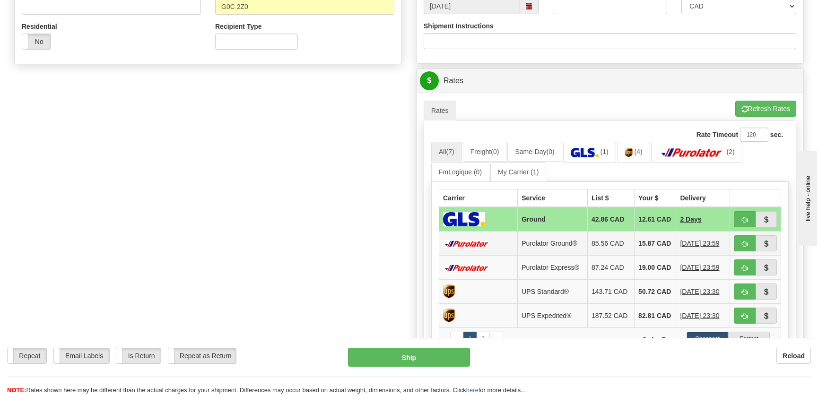
scroll to position [387, 0]
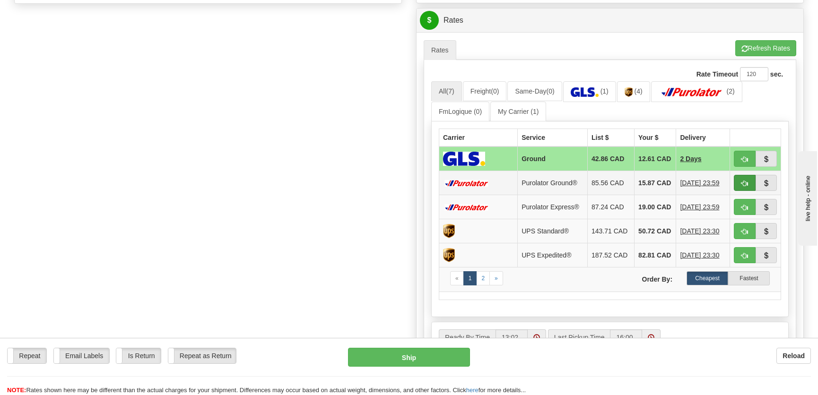
type input "."
click at [744, 187] on span "button" at bounding box center [745, 184] width 7 height 6
type input "260"
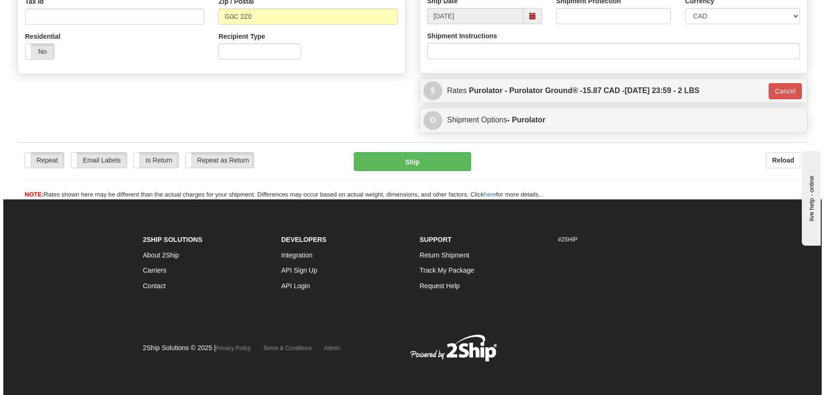
scroll to position [316, 0]
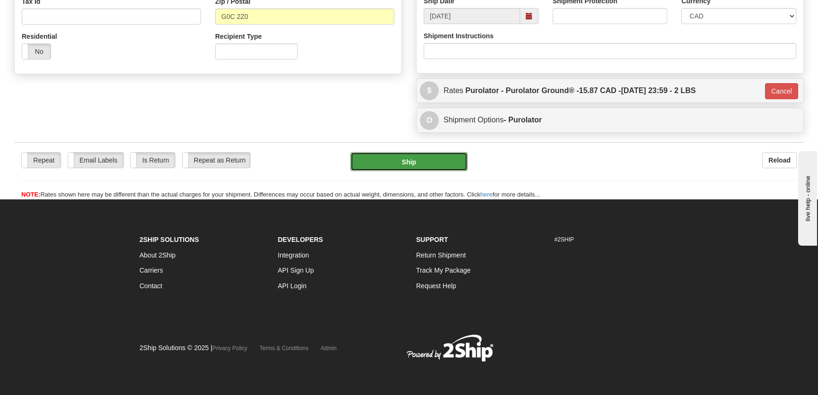
click at [398, 159] on button "Ship" at bounding box center [409, 161] width 117 height 19
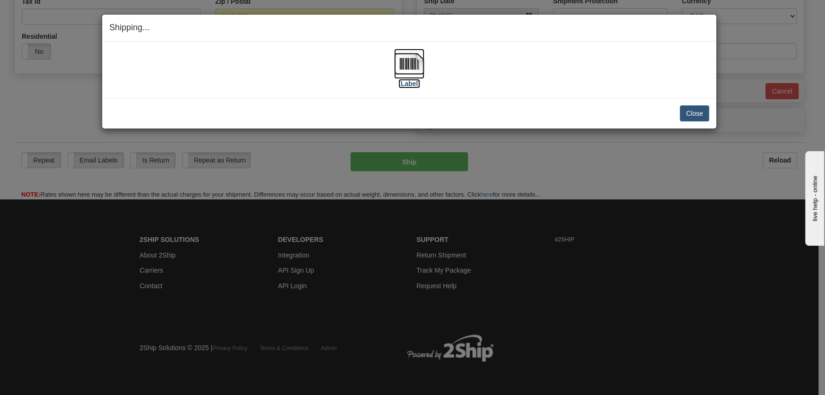
click at [407, 76] on img at bounding box center [409, 64] width 30 height 30
click at [705, 118] on button "Close" at bounding box center [694, 113] width 29 height 16
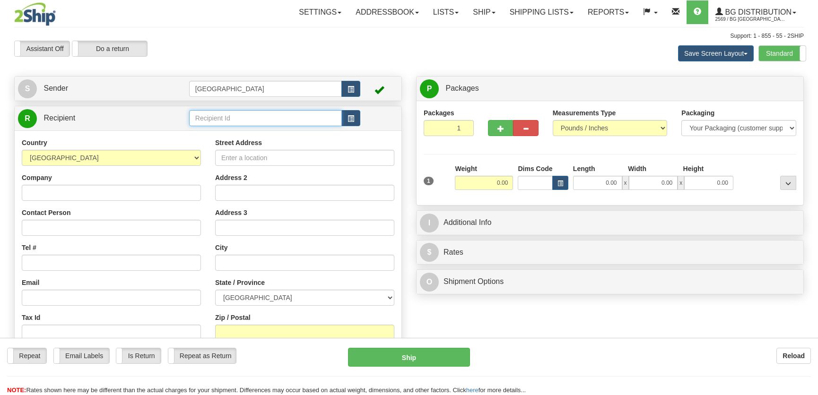
click at [225, 116] on input "text" at bounding box center [265, 118] width 153 height 16
click at [249, 134] on div "60031" at bounding box center [263, 133] width 143 height 10
type input "60031"
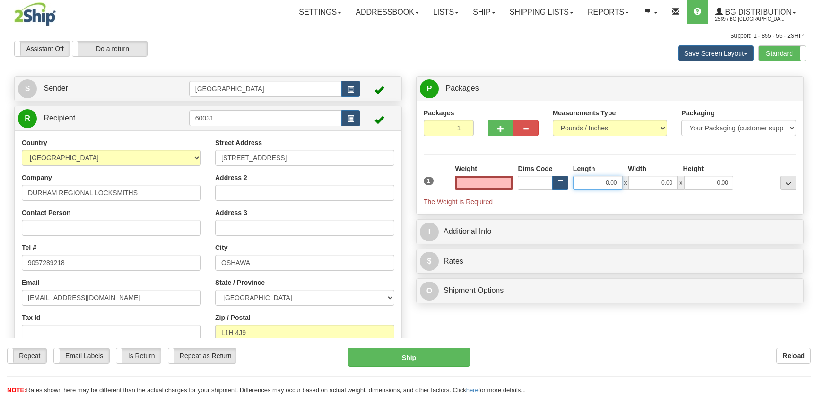
type input "0.00"
click at [597, 182] on input "0.00" at bounding box center [597, 183] width 49 height 14
type input "12.00"
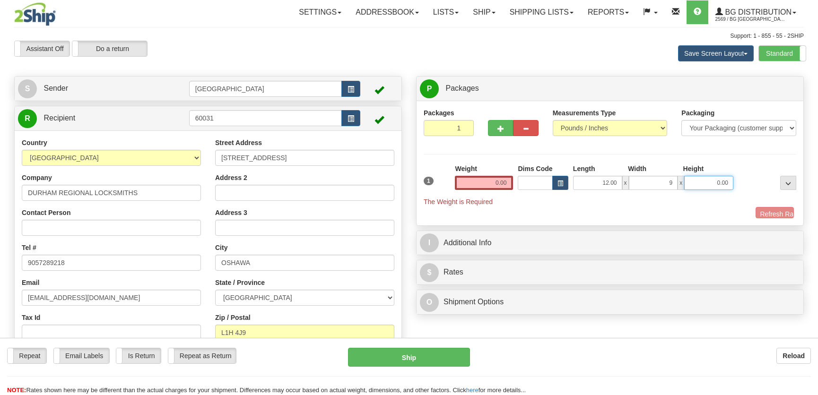
type input "9.00"
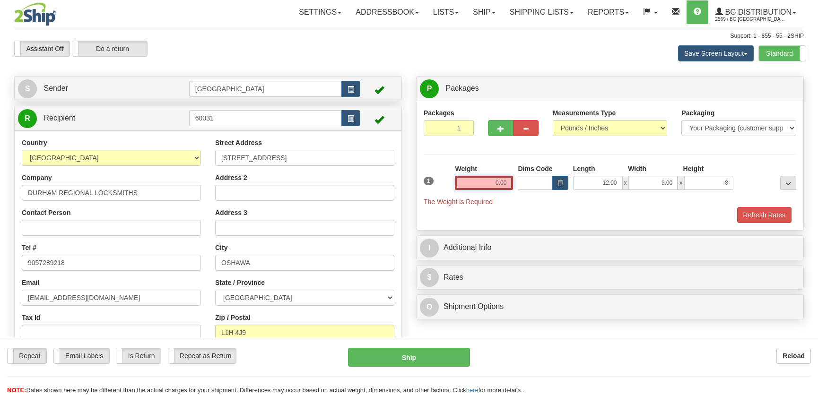
type input "8.00"
click at [496, 184] on input "0.00" at bounding box center [484, 183] width 58 height 14
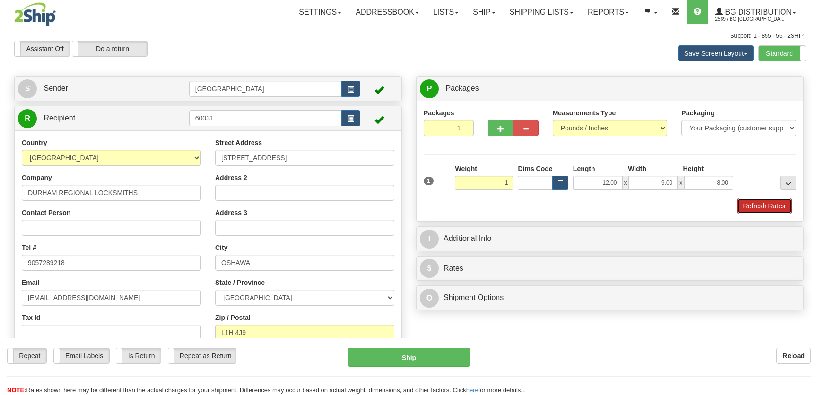
click at [757, 207] on button "Refresh Rates" at bounding box center [764, 206] width 54 height 16
type input "1.00"
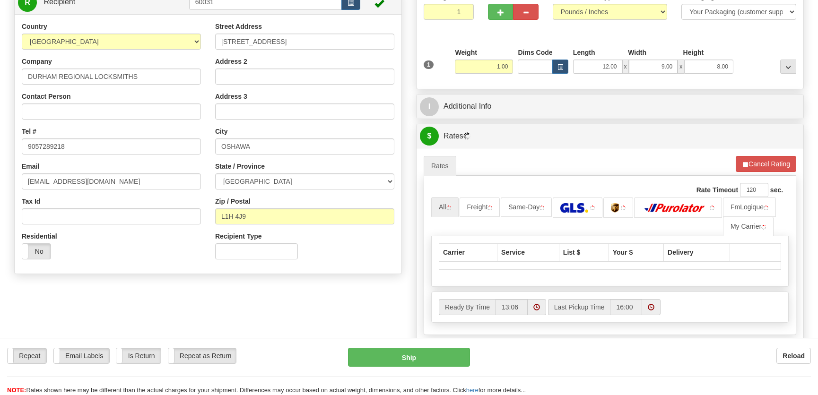
scroll to position [129, 0]
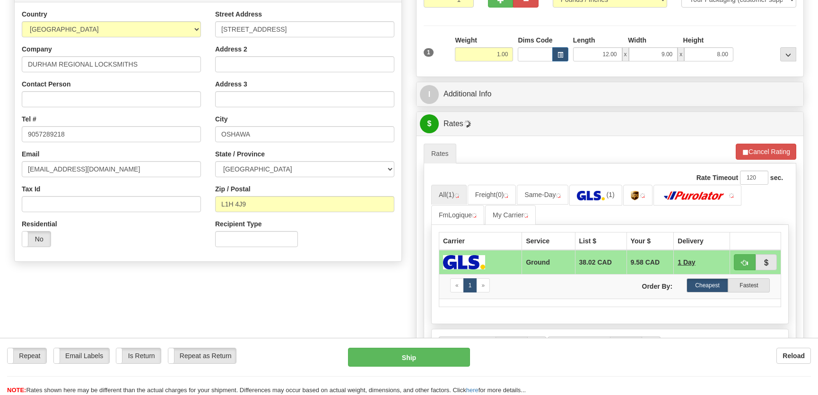
drag, startPoint x: 514, startPoint y: 108, endPoint x: 518, endPoint y: 99, distance: 10.2
click at [518, 99] on div "P Packages 1 Packages - Weight: 1.00 Lbs Shipment Level Shipm. Package Level Pa…" at bounding box center [610, 183] width 402 height 472
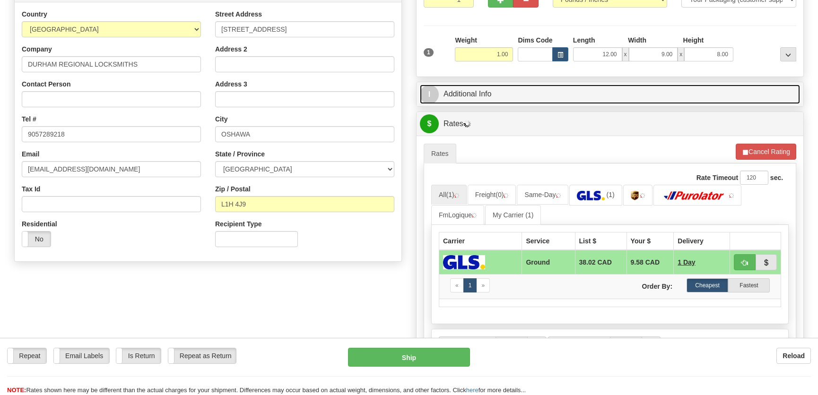
click at [518, 99] on link "I Additional Info" at bounding box center [610, 94] width 380 height 19
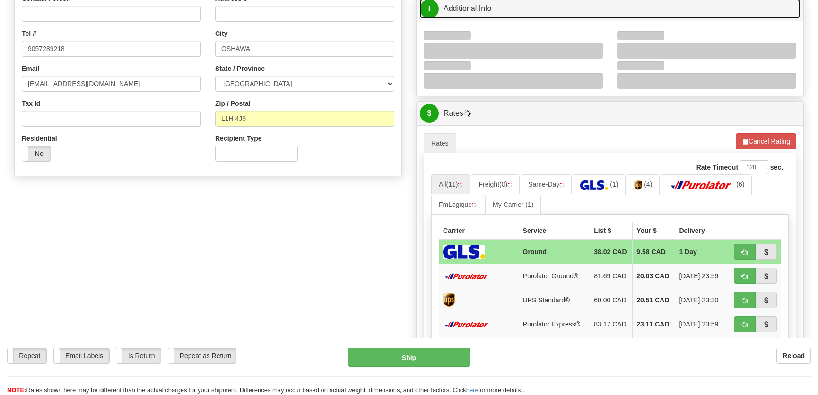
scroll to position [215, 0]
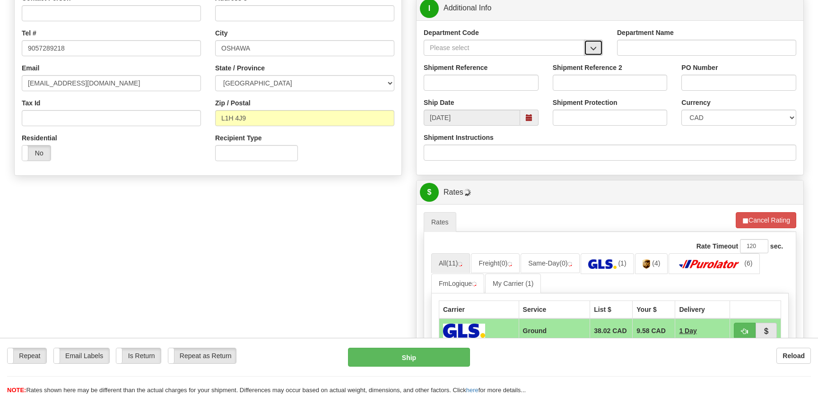
click at [588, 47] on button "button" at bounding box center [593, 48] width 19 height 16
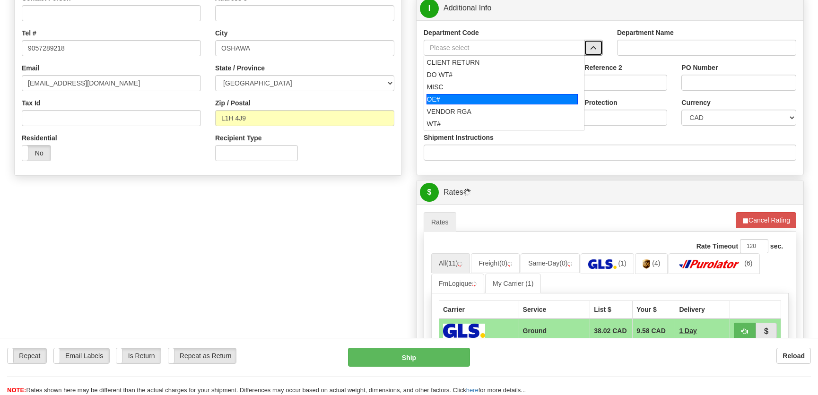
click at [477, 99] on div "OE#" at bounding box center [503, 99] width 152 height 10
type input "OE#"
type input "ORDERS"
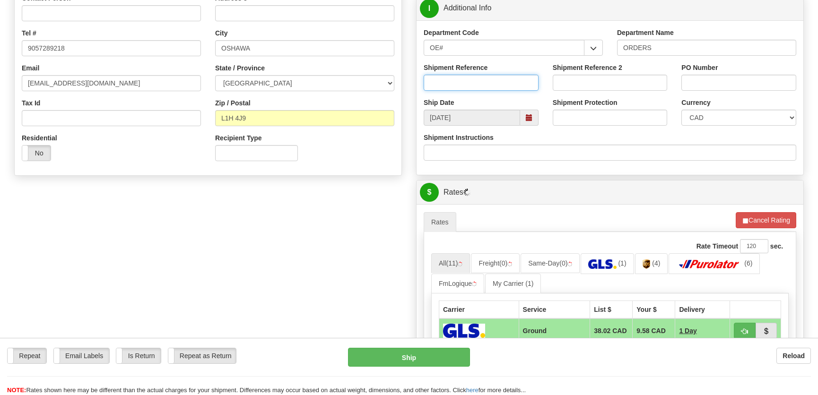
click at [479, 85] on input "Shipment Reference" at bounding box center [481, 83] width 115 height 16
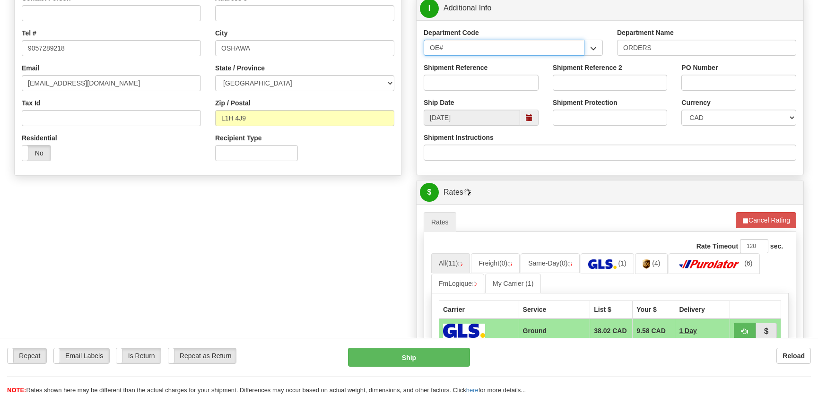
click at [489, 48] on input "OE#" at bounding box center [504, 48] width 161 height 16
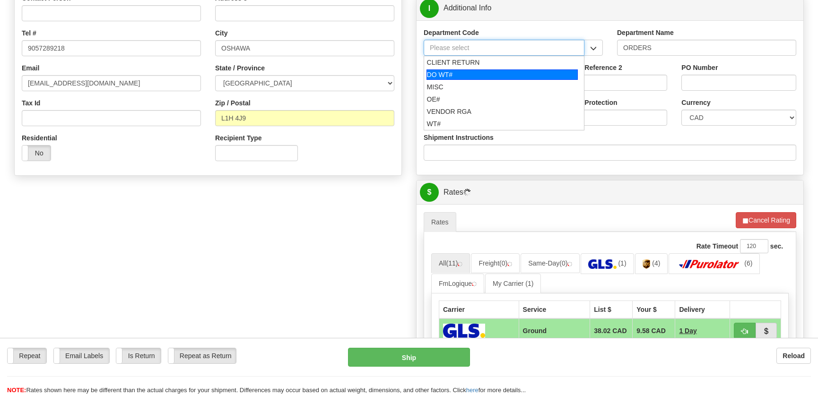
click at [481, 76] on div "DO WT#" at bounding box center [503, 75] width 152 height 10
type input "DO WT#"
type input "DIRECT ORDERS"
type input "DO WT#"
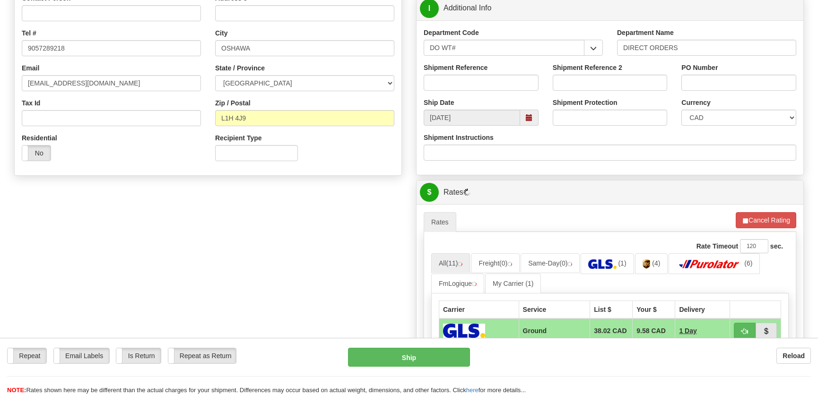
click at [467, 90] on div "Shipment Reference" at bounding box center [481, 80] width 129 height 35
click at [476, 77] on input "Shipment Reference" at bounding box center [481, 83] width 115 height 16
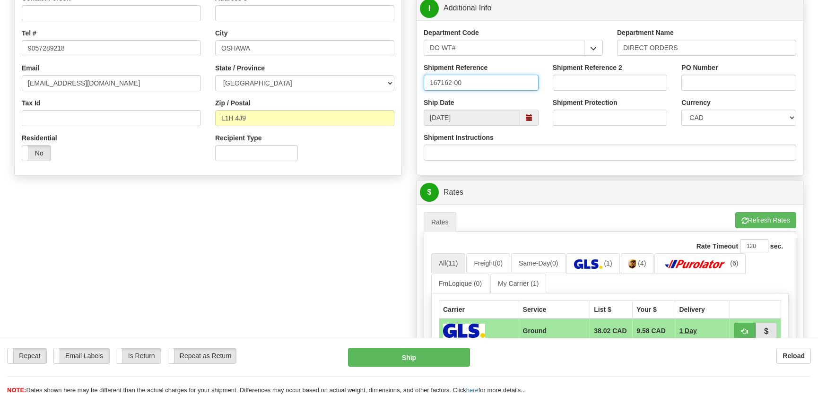
type input "167162-00"
click at [724, 86] on input "PO Number" at bounding box center [739, 83] width 115 height 16
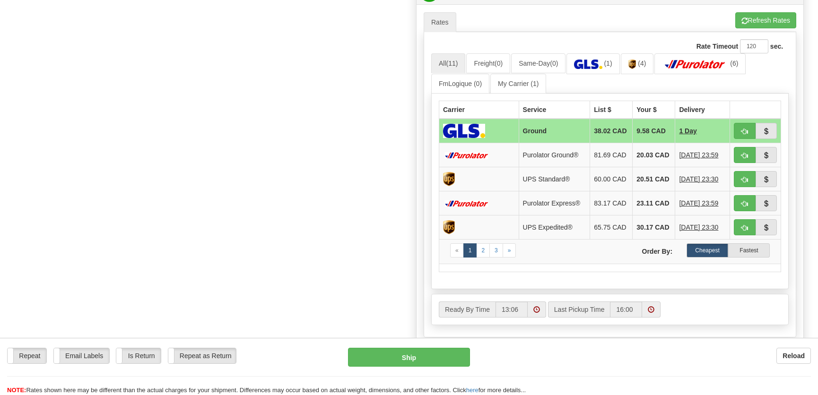
scroll to position [430, 0]
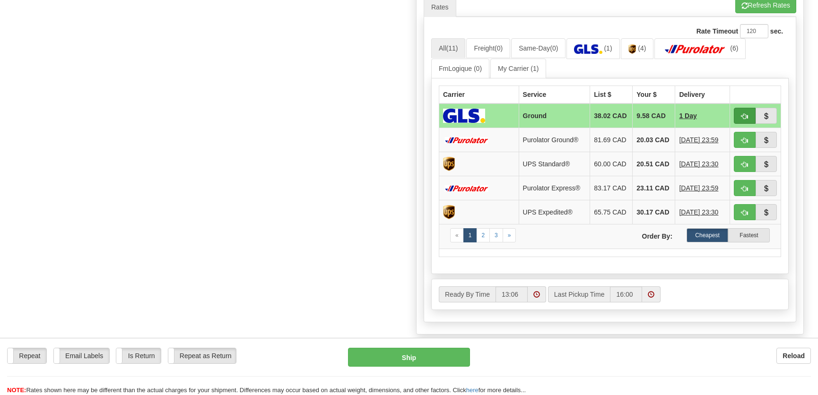
type input "."
click at [738, 115] on button "button" at bounding box center [745, 116] width 22 height 16
type input "1"
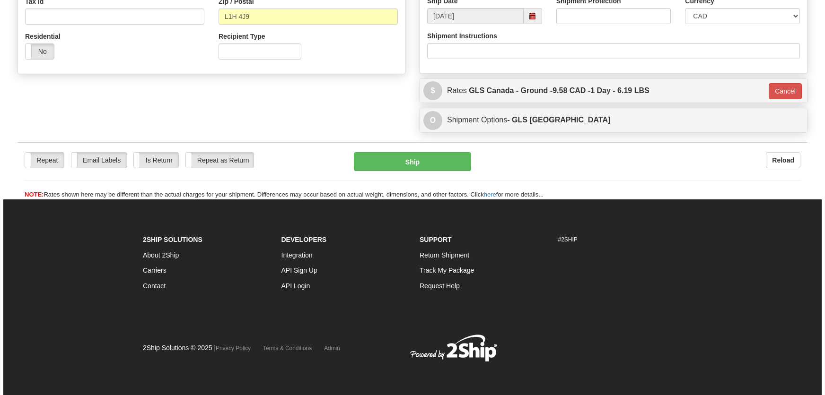
scroll to position [316, 0]
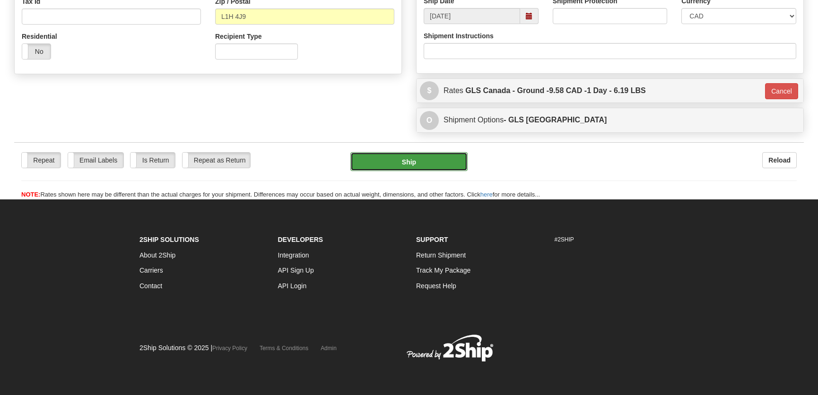
click at [389, 163] on button "Ship" at bounding box center [409, 161] width 117 height 19
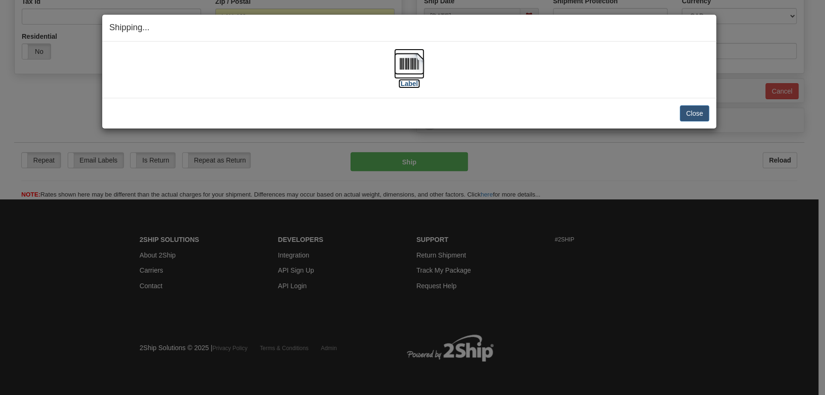
click at [415, 67] on img at bounding box center [409, 64] width 30 height 30
click at [694, 112] on button "Close" at bounding box center [694, 113] width 29 height 16
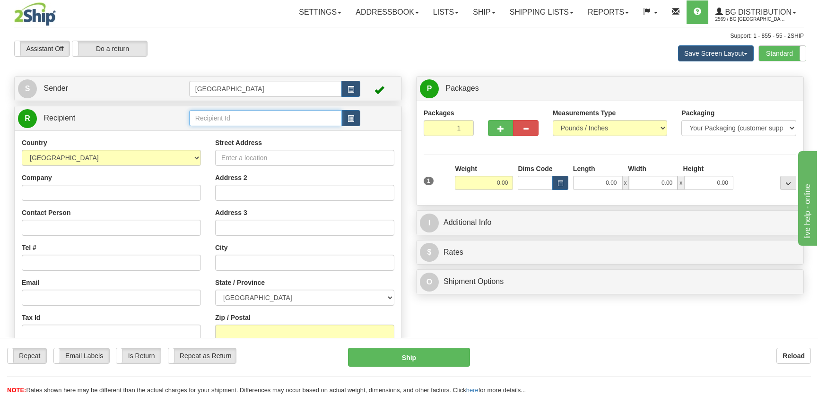
click at [221, 115] on input "text" at bounding box center [265, 118] width 153 height 16
click at [246, 131] on div "1245" at bounding box center [263, 133] width 143 height 10
type input "1245"
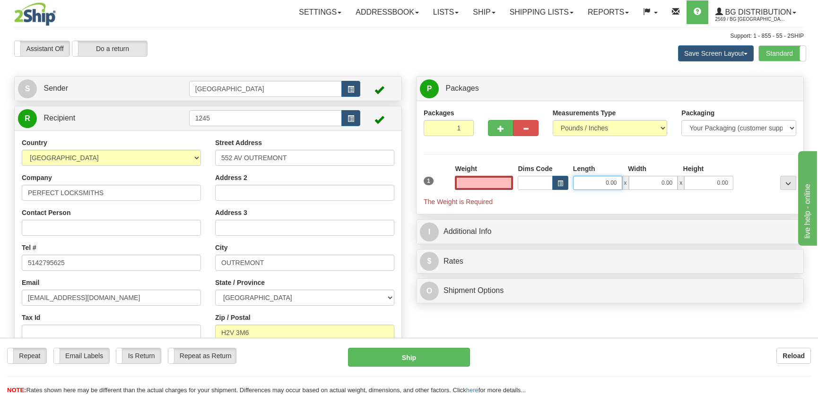
type input "0.00"
click at [608, 184] on input "0.00" at bounding box center [597, 183] width 49 height 14
type input "14.00"
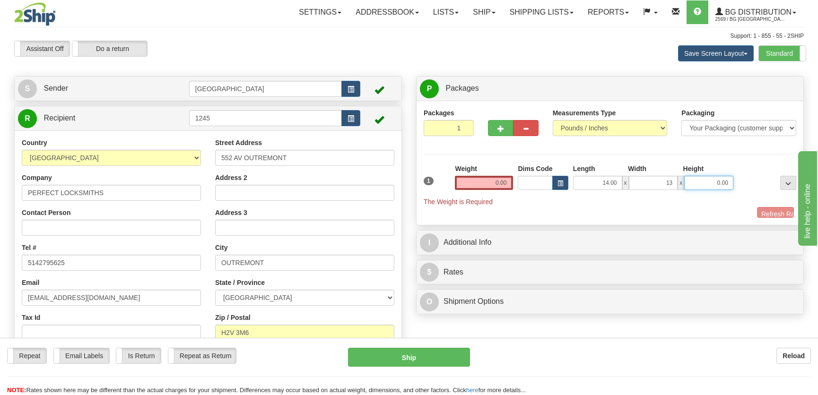
type input "13.00"
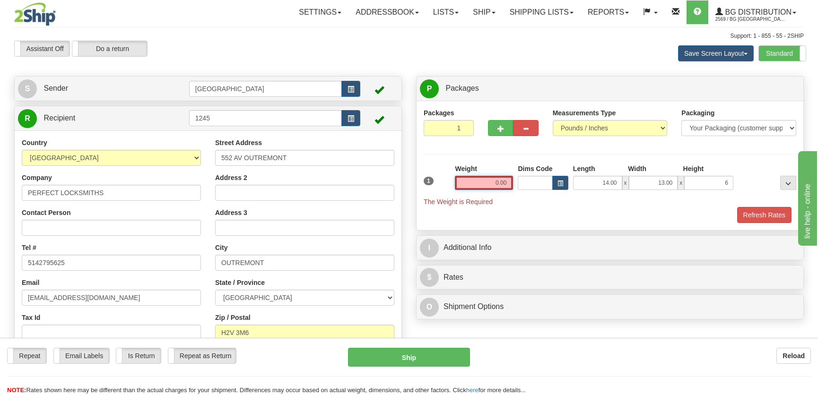
type input "6.00"
click at [472, 181] on input "0.00" at bounding box center [484, 183] width 58 height 14
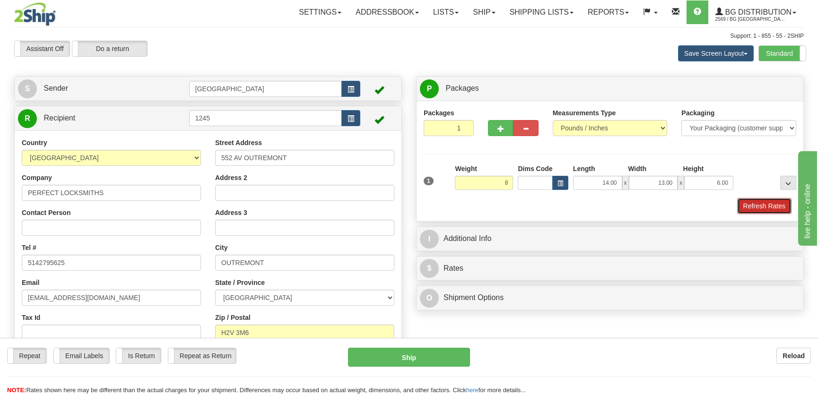
click at [754, 201] on button "Refresh Rates" at bounding box center [764, 206] width 54 height 16
type input "8.00"
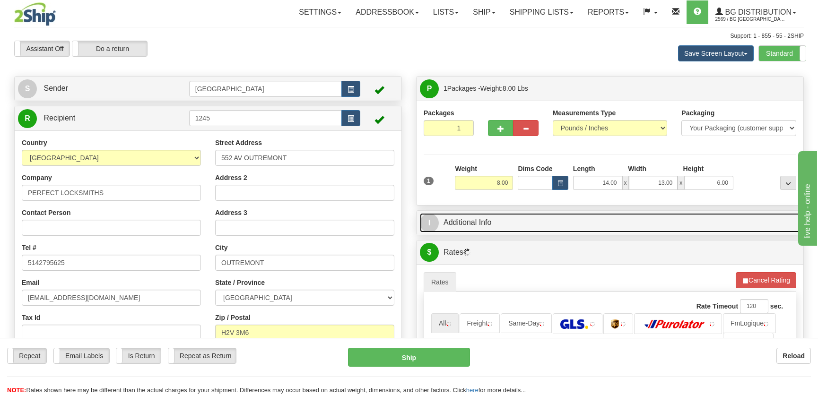
click at [721, 221] on link "I Additional Info" at bounding box center [610, 222] width 380 height 19
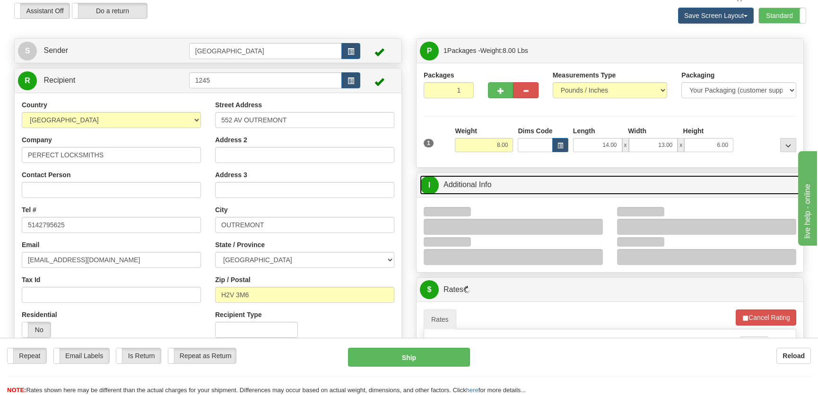
scroll to position [86, 0]
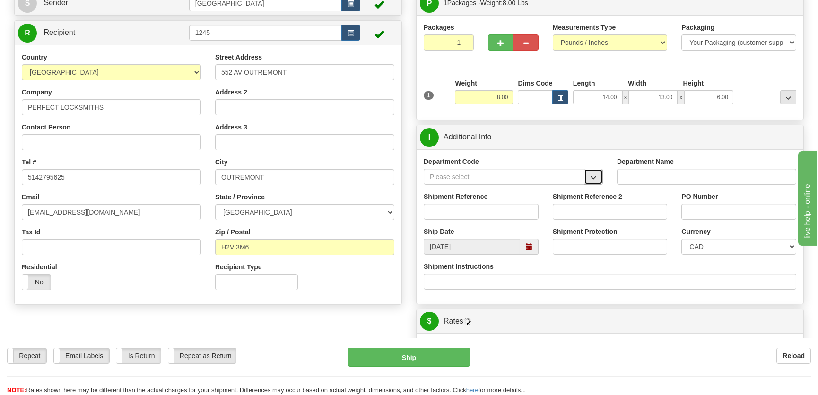
click at [589, 176] on button "button" at bounding box center [593, 177] width 19 height 16
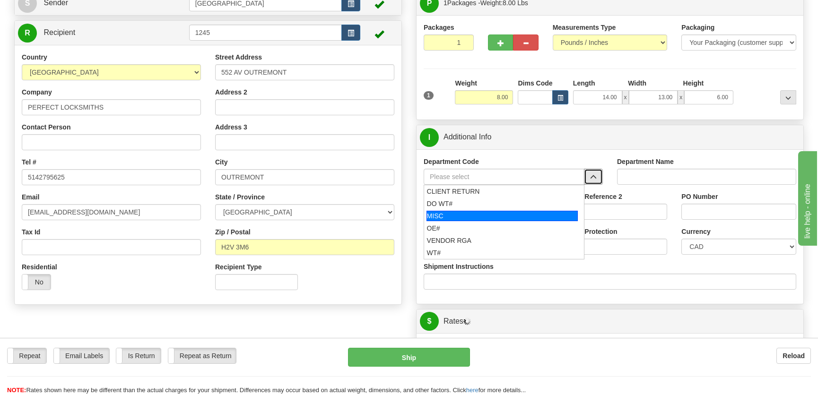
click at [444, 222] on li "OE#" at bounding box center [504, 228] width 160 height 12
type input "OE#"
type input "ORDERS"
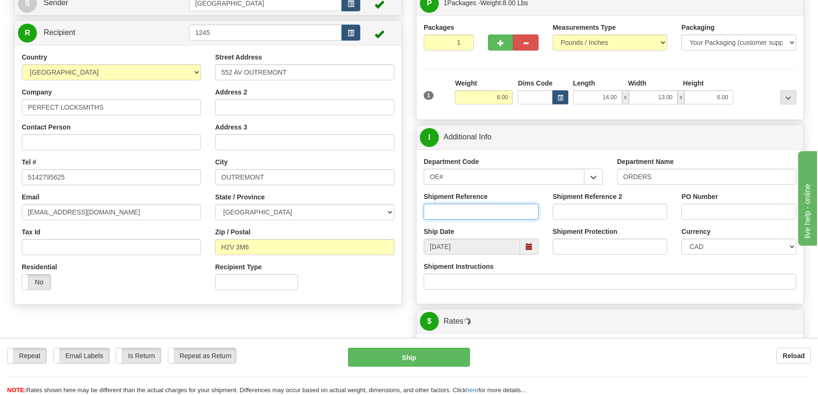
click at [457, 204] on input "Shipment Reference" at bounding box center [481, 212] width 115 height 16
type input "50323723-00"
click at [705, 211] on input "PO Number" at bounding box center [739, 212] width 115 height 16
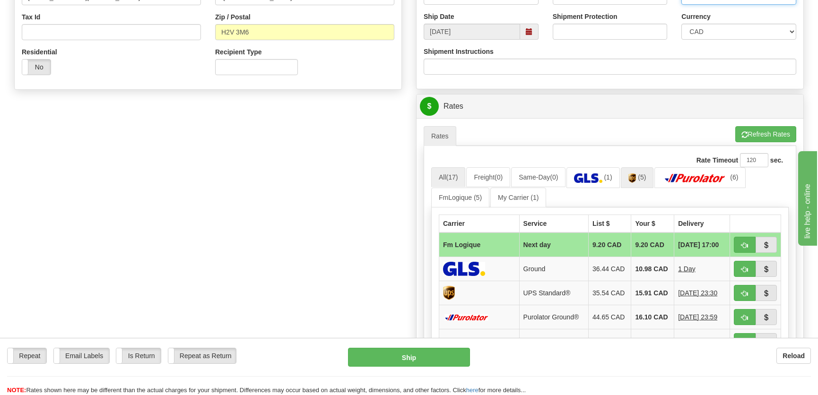
scroll to position [430, 0]
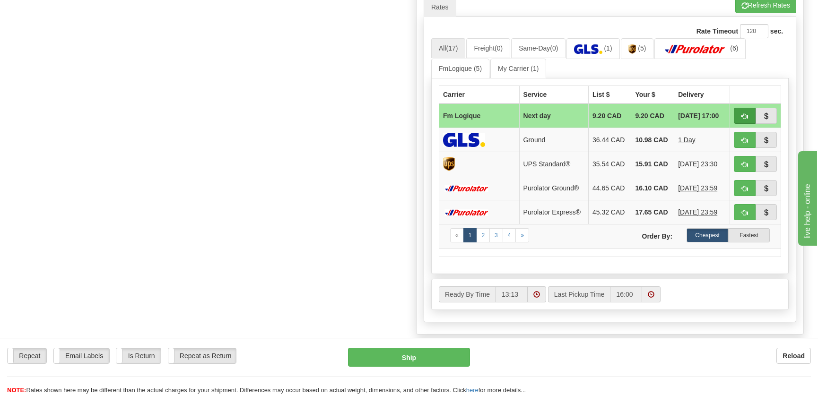
type input "."
click at [742, 114] on span "button" at bounding box center [745, 117] width 7 height 6
type input "jour"
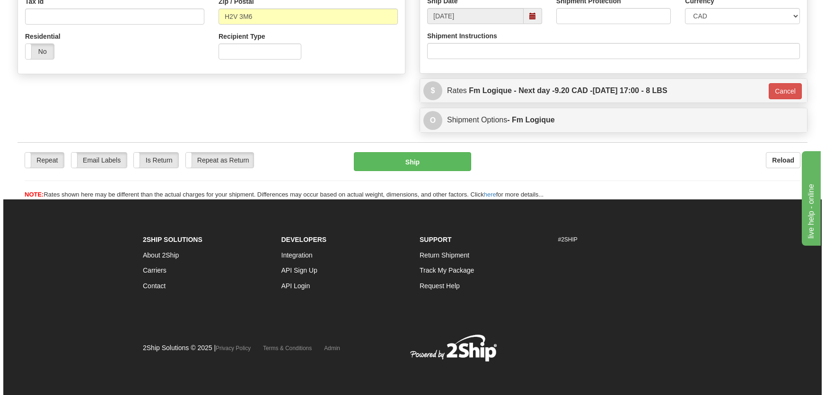
scroll to position [316, 0]
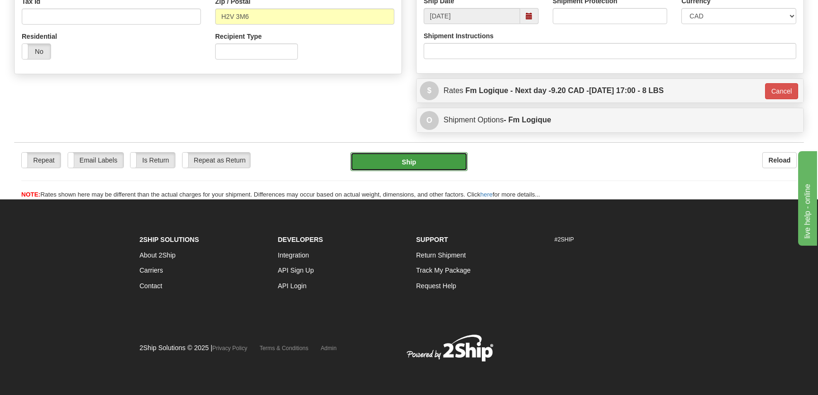
click at [428, 166] on button "Ship" at bounding box center [409, 161] width 117 height 19
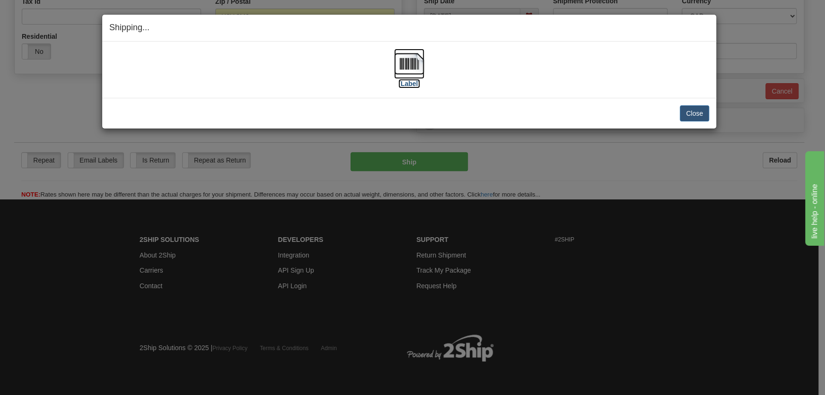
click at [405, 66] on img at bounding box center [409, 64] width 30 height 30
click at [705, 113] on button "Close" at bounding box center [694, 113] width 29 height 16
